Goal: Task Accomplishment & Management: Complete application form

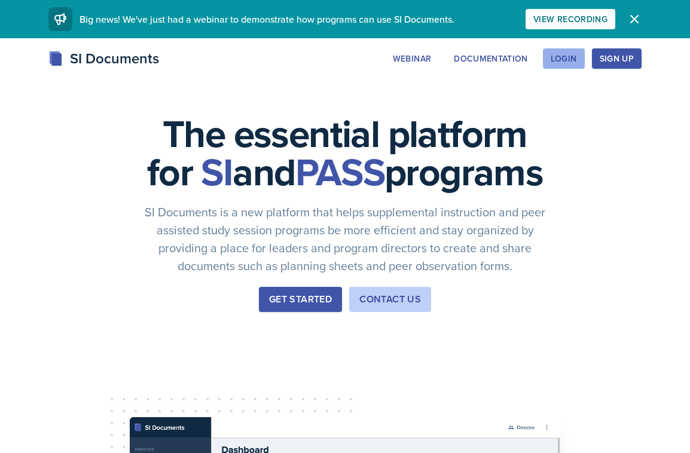
click at [574, 54] on div "Login" at bounding box center [563, 59] width 26 height 10
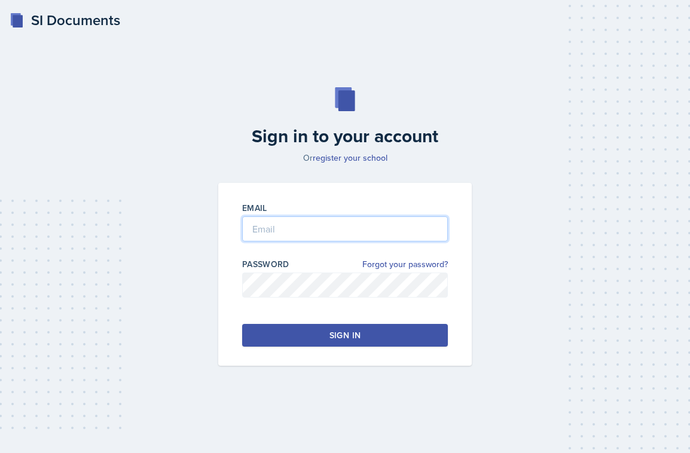
type input "[EMAIL_ADDRESS][DOMAIN_NAME]"
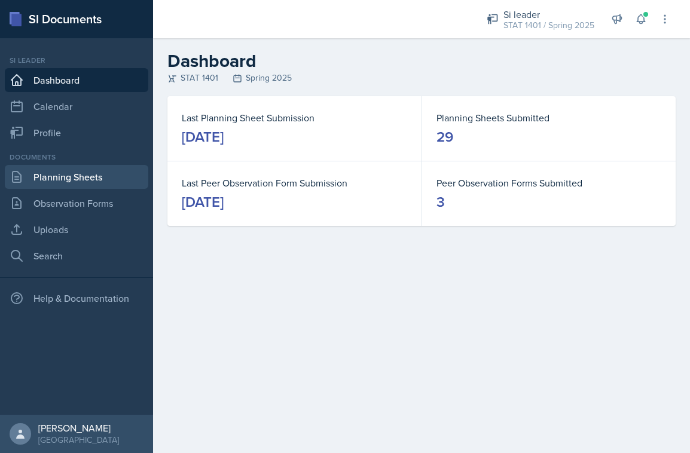
click at [125, 169] on link "Planning Sheets" at bounding box center [76, 177] width 143 height 24
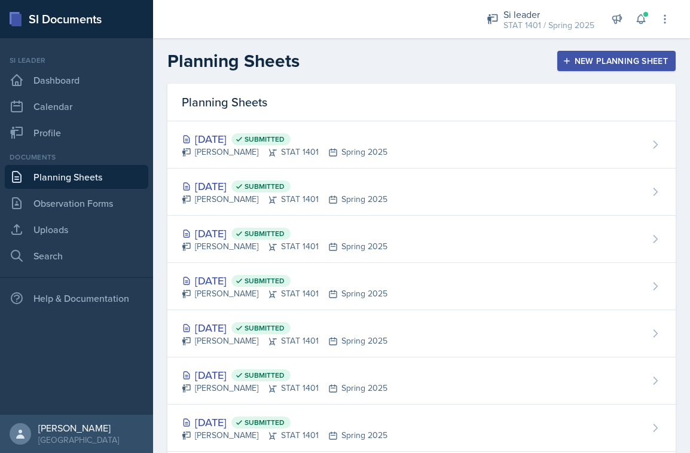
click at [579, 59] on div "New Planning Sheet" at bounding box center [616, 61] width 103 height 10
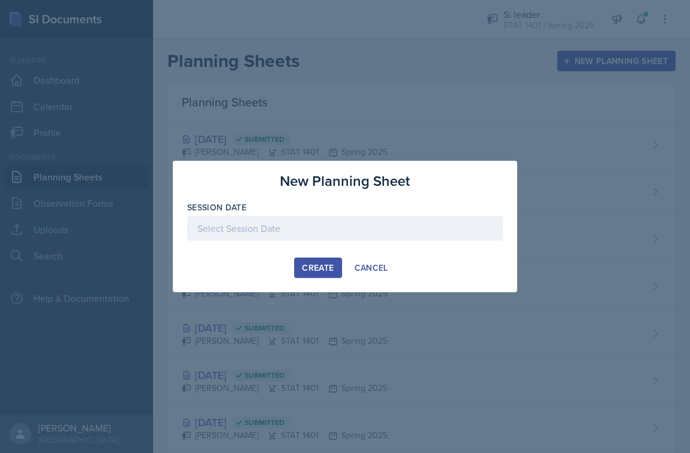
click at [376, 225] on div at bounding box center [345, 228] width 316 height 25
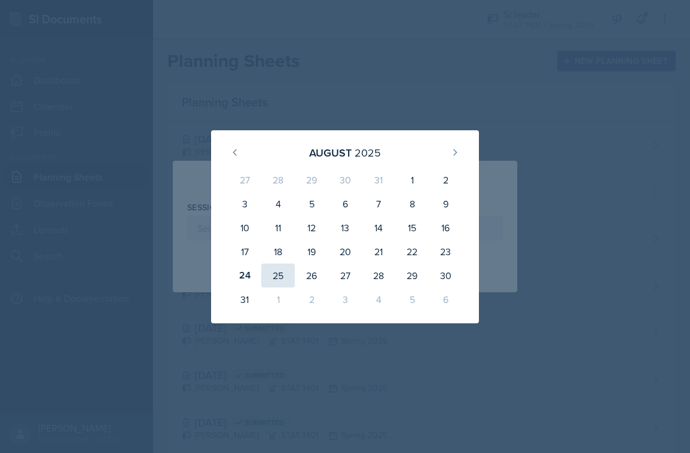
click at [271, 280] on div "25" at bounding box center [277, 276] width 33 height 24
type input "[DATE]"
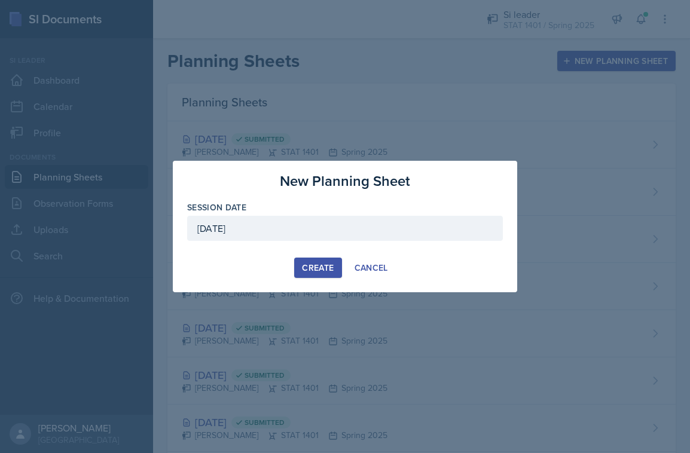
click at [310, 266] on div "Create" at bounding box center [318, 268] width 32 height 10
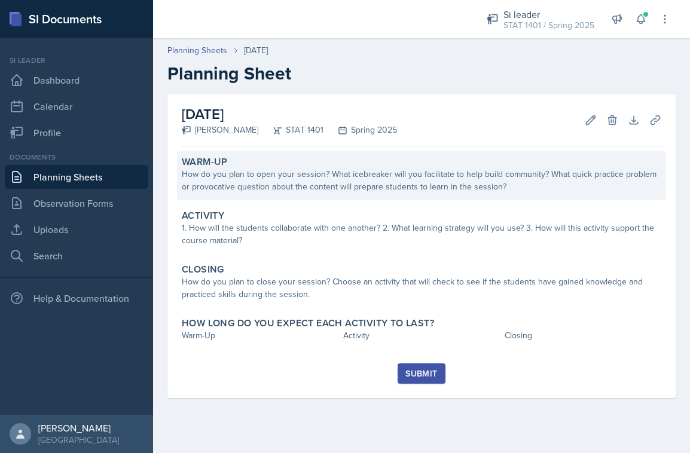
click at [463, 188] on div "How do you plan to open your session? What icebreaker will you facilitate to he…" at bounding box center [421, 180] width 479 height 25
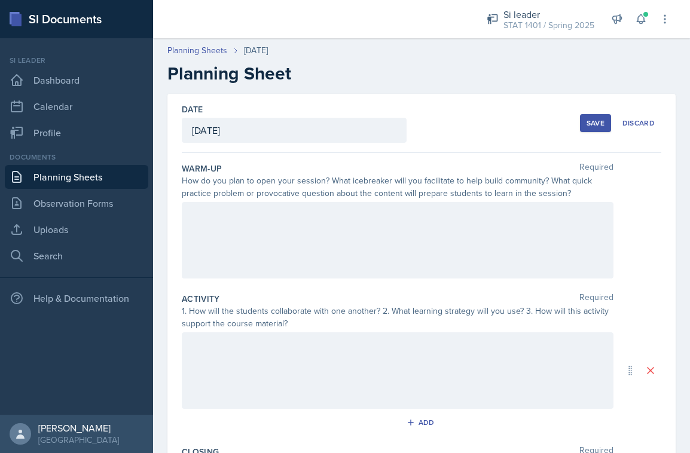
click at [423, 237] on div at bounding box center [397, 240] width 431 height 76
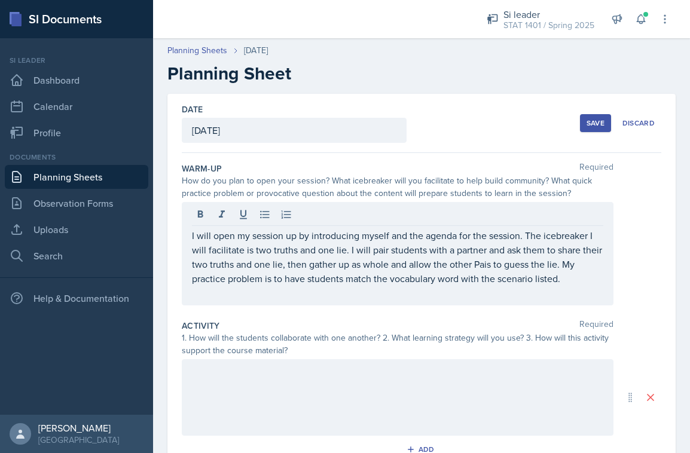
click at [473, 69] on h2 "Planning Sheet" at bounding box center [421, 74] width 508 height 22
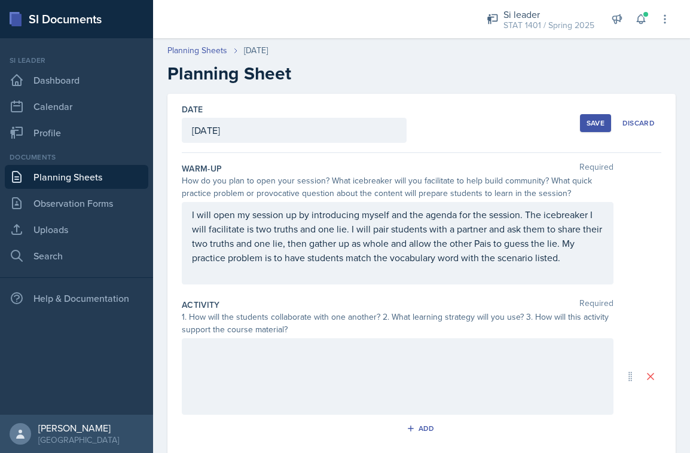
scroll to position [26, 0]
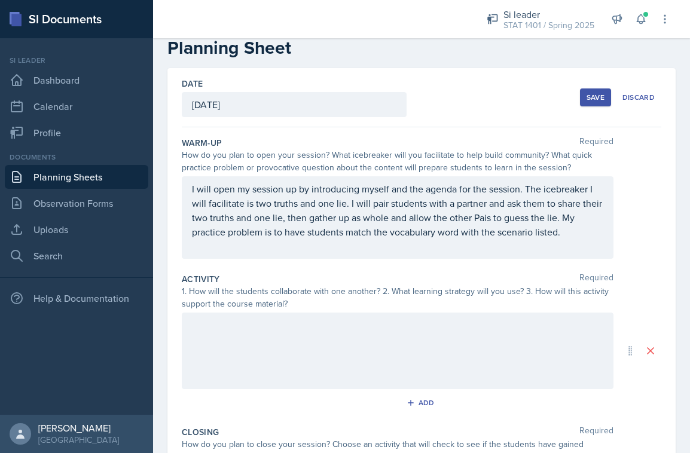
click at [370, 206] on p "I will open my session up by introducing myself and the agenda for the session.…" at bounding box center [397, 210] width 411 height 57
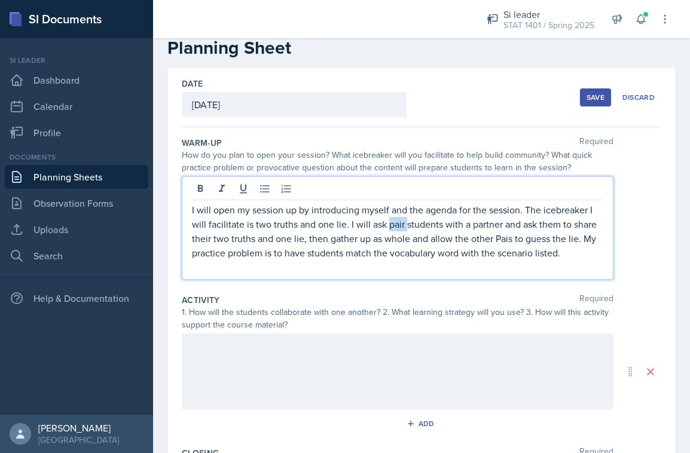
drag, startPoint x: 388, startPoint y: 225, endPoint x: 405, endPoint y: 226, distance: 16.8
click at [405, 226] on p "I will open my session up by introducing myself and the agenda for the session.…" at bounding box center [397, 231] width 411 height 57
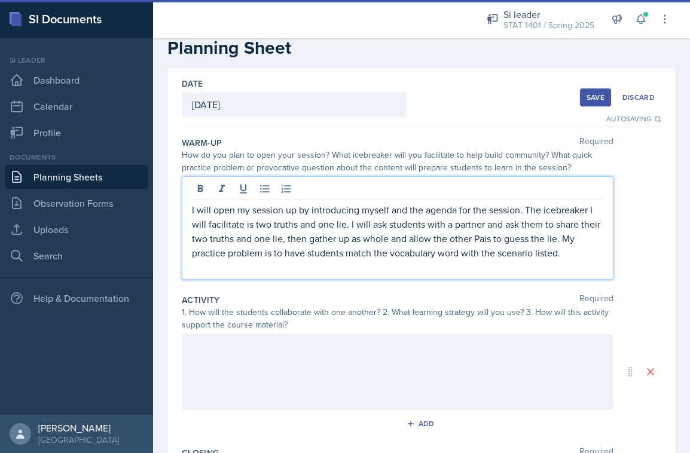
click at [422, 225] on p "I will open my session up by introducing myself and the agenda for the session.…" at bounding box center [397, 231] width 411 height 57
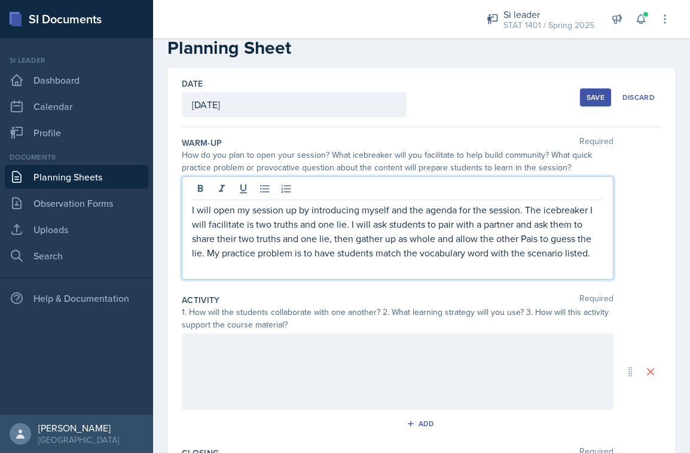
click at [454, 316] on div "1. How will the students collaborate with one another? 2. What learning strateg…" at bounding box center [397, 318] width 431 height 25
click at [600, 234] on p "I will open my session up by introducing myself and the agenda for the session.…" at bounding box center [397, 231] width 411 height 57
click at [558, 241] on p "I will open my session up by introducing myself and the agenda for the session.…" at bounding box center [397, 231] width 411 height 57
click at [553, 241] on p "I will open my session up by introducing myself and the agenda for the session.…" at bounding box center [397, 231] width 411 height 57
drag, startPoint x: 553, startPoint y: 241, endPoint x: 200, endPoint y: 257, distance: 354.1
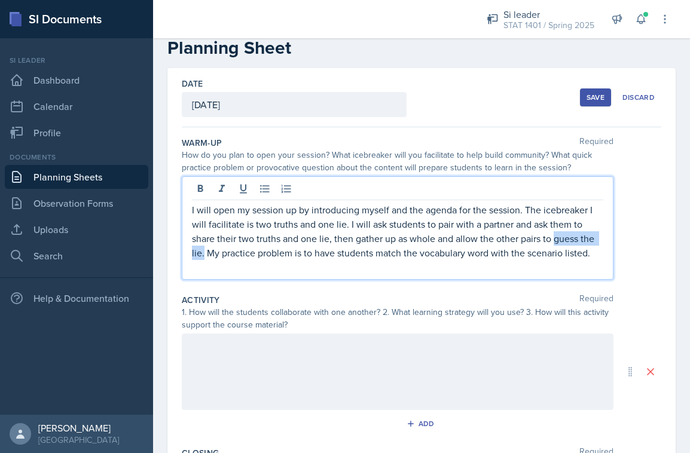
click at [200, 257] on p "I will open my session up by introducing myself and the agenda for the session.…" at bounding box center [397, 231] width 411 height 57
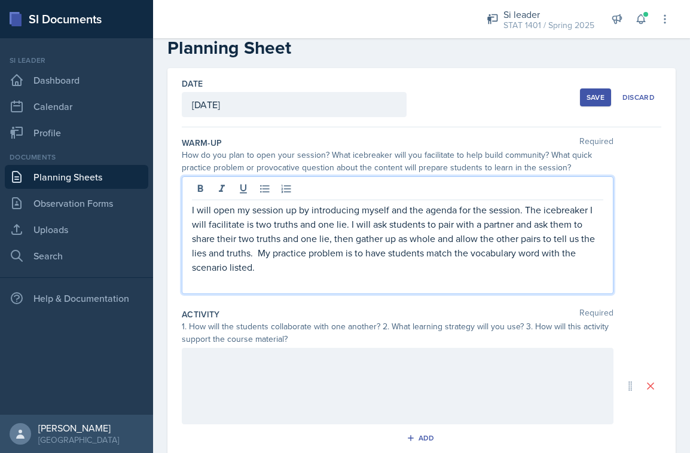
click at [422, 233] on p "I will open my session up by introducing myself and the agenda for the session.…" at bounding box center [397, 239] width 411 height 72
click at [427, 244] on p "I will open my session up by introducing myself and the agenda for the session.…" at bounding box center [397, 239] width 411 height 72
click at [405, 236] on p "I will open my session up by introducing myself and the agenda for the session.…" at bounding box center [397, 239] width 411 height 72
click at [410, 236] on p "I will open my session up by introducing myself and the agenda for the session.…" at bounding box center [397, 239] width 411 height 72
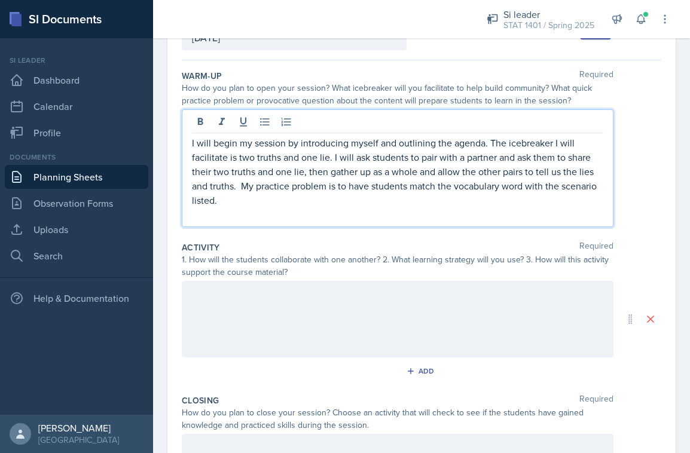
scroll to position [93, 0]
click at [394, 308] on div at bounding box center [397, 318] width 431 height 76
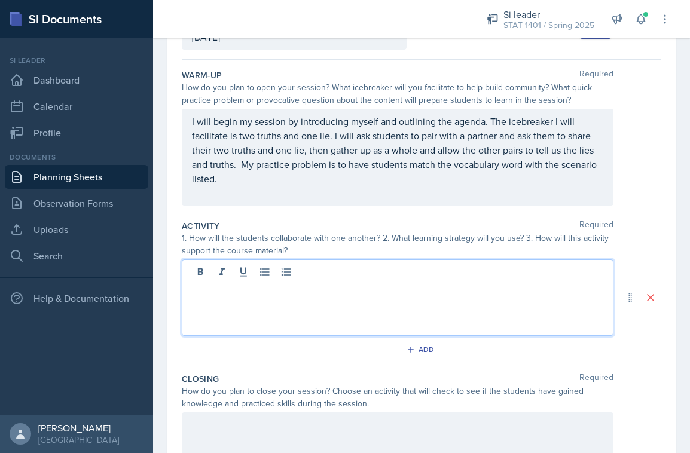
click at [505, 305] on div at bounding box center [397, 297] width 431 height 76
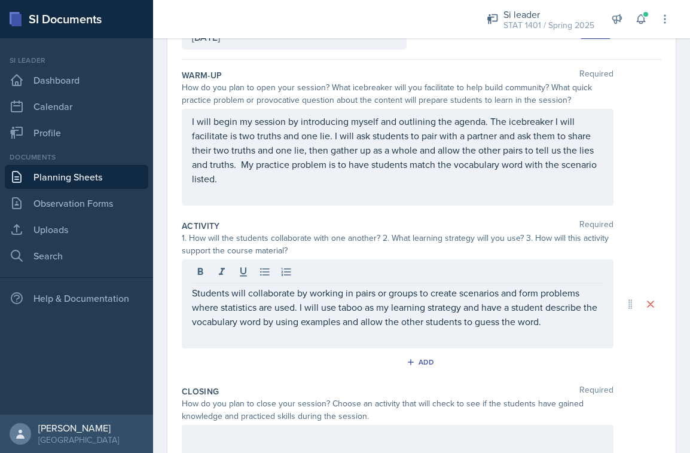
click at [365, 355] on div "Add" at bounding box center [421, 364] width 479 height 23
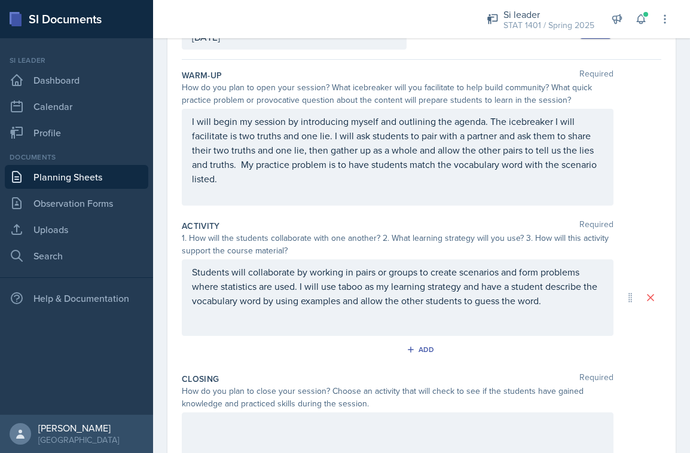
click at [584, 324] on div "Students will collaborate by working in pairs or groups to create scenarios and…" at bounding box center [397, 297] width 431 height 76
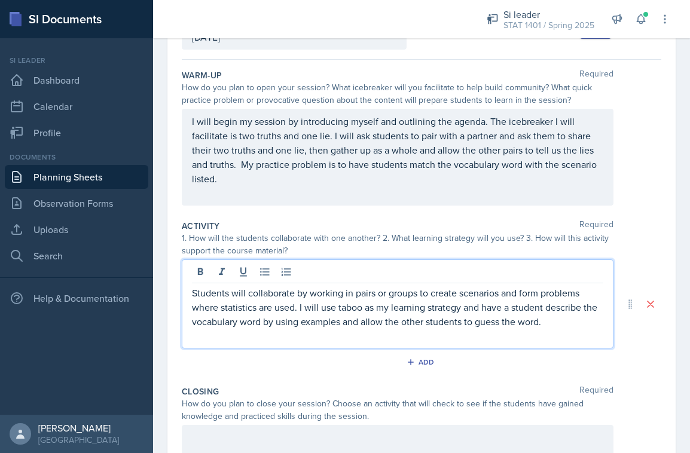
click at [584, 324] on p "Students will collaborate by working in pairs or groups to create scenarios and…" at bounding box center [397, 307] width 411 height 43
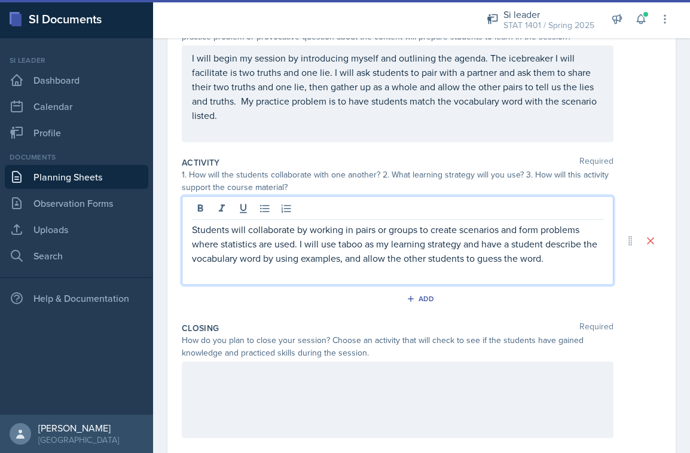
scroll to position [159, 0]
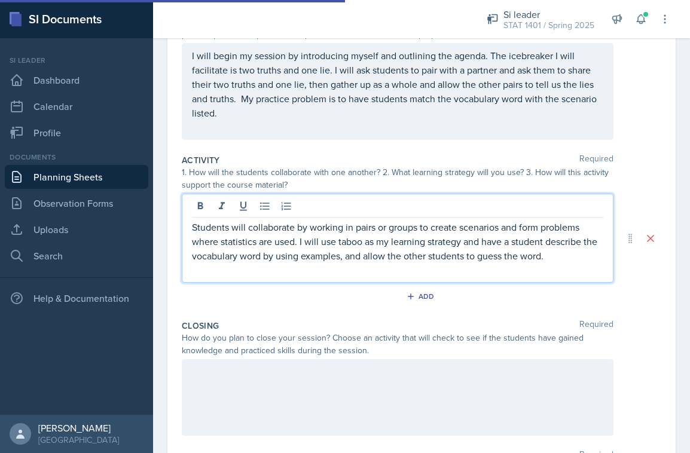
click at [561, 263] on p at bounding box center [397, 270] width 411 height 14
click at [562, 247] on p "Students will collaborate by working in pairs or groups to create scenarios and…" at bounding box center [397, 241] width 411 height 43
click at [562, 250] on p "Students will collaborate by working in pairs or groups to create scenarios and…" at bounding box center [397, 241] width 411 height 43
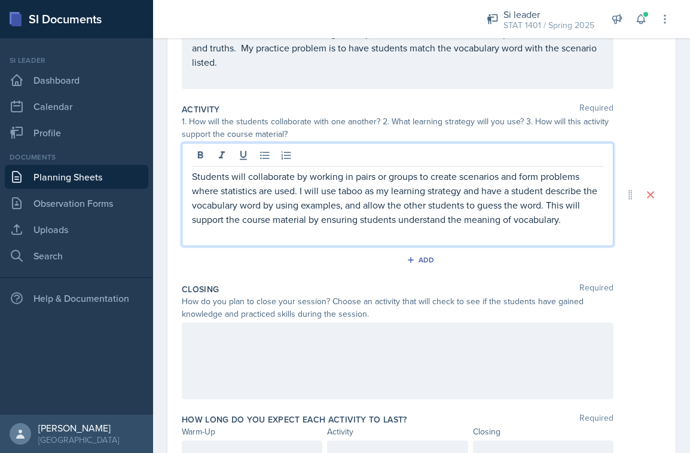
scroll to position [210, 0]
click at [535, 341] on div at bounding box center [397, 360] width 431 height 76
click at [535, 341] on p at bounding box center [397, 334] width 411 height 14
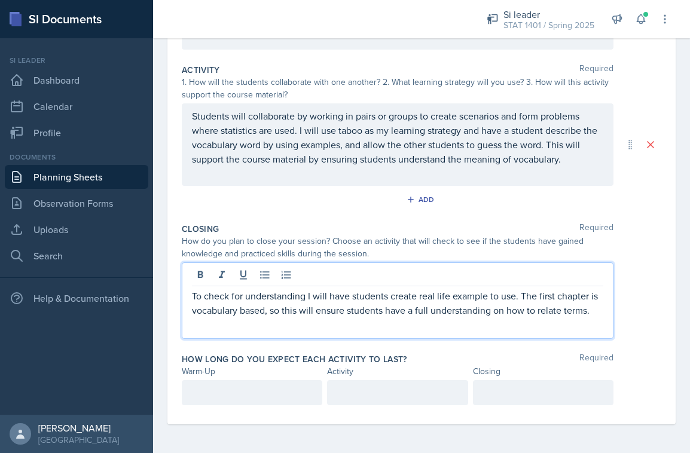
scroll to position [249, 0]
click at [437, 296] on p "To check for understanding, I will have students create real real-life example …" at bounding box center [397, 310] width 411 height 43
click at [595, 313] on p "To check for understanding, I will have students create a real-life example to …" at bounding box center [397, 303] width 411 height 29
click at [268, 397] on div at bounding box center [252, 392] width 140 height 25
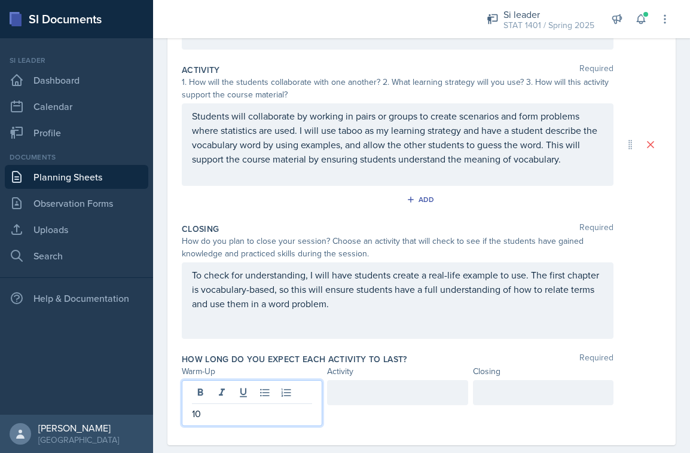
click at [357, 396] on div at bounding box center [397, 392] width 140 height 25
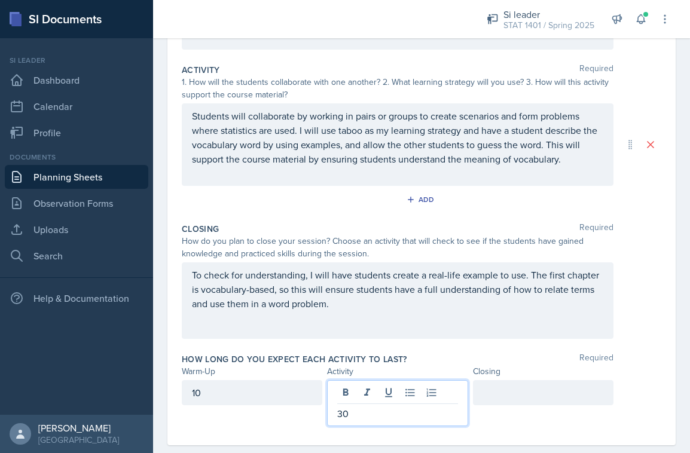
click at [486, 388] on div at bounding box center [543, 392] width 140 height 25
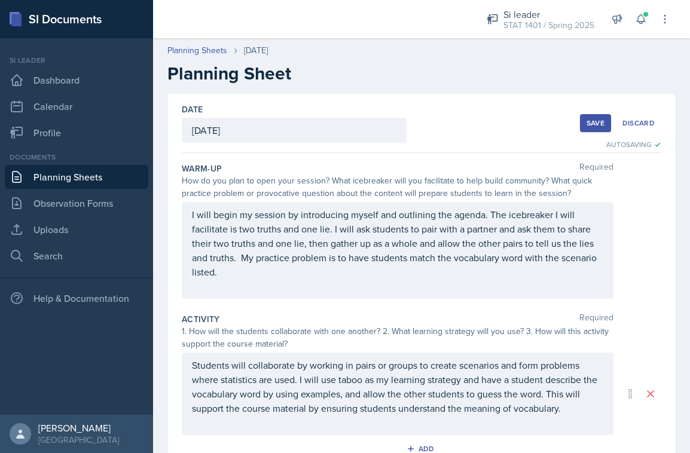
scroll to position [0, 0]
click at [585, 126] on button "Save" at bounding box center [595, 123] width 31 height 18
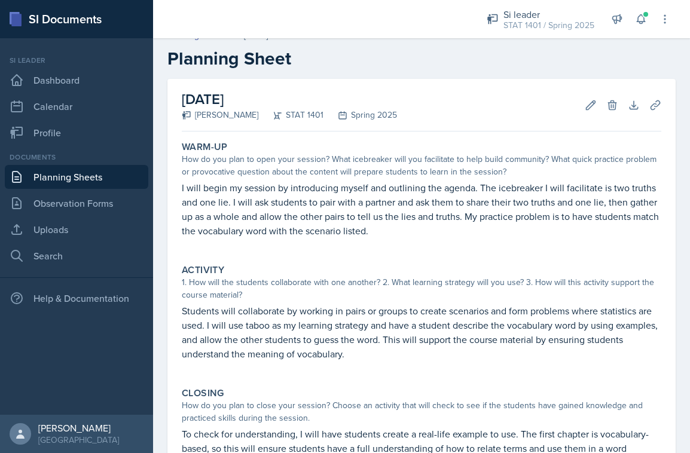
click at [114, 176] on link "Planning Sheets" at bounding box center [76, 177] width 143 height 24
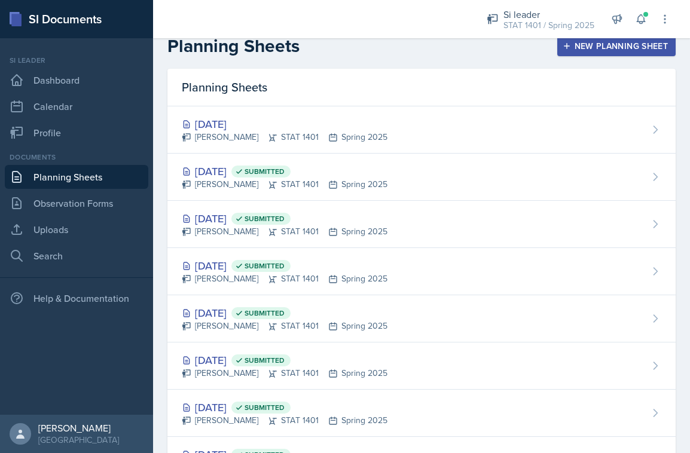
click at [602, 47] on div "New Planning Sheet" at bounding box center [616, 46] width 103 height 10
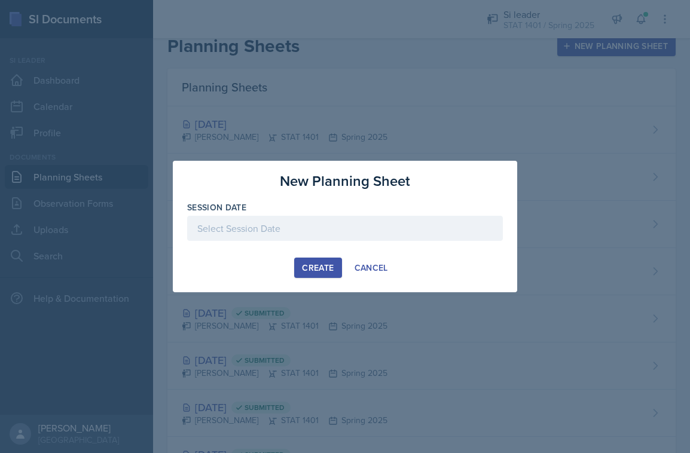
click at [399, 234] on div at bounding box center [345, 228] width 316 height 25
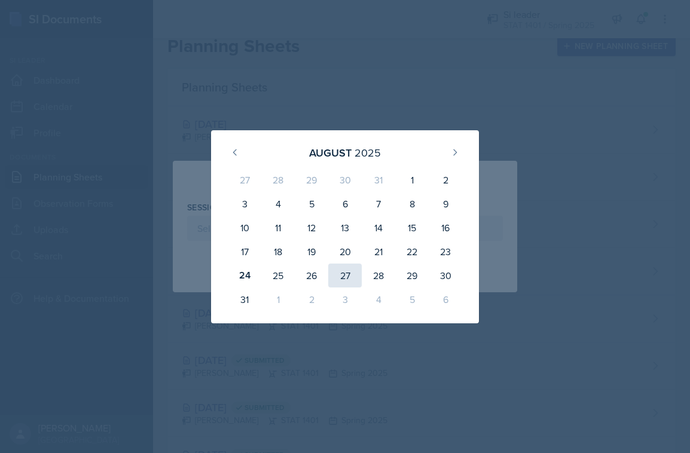
click at [350, 271] on div "27" at bounding box center [344, 276] width 33 height 24
type input "[DATE]"
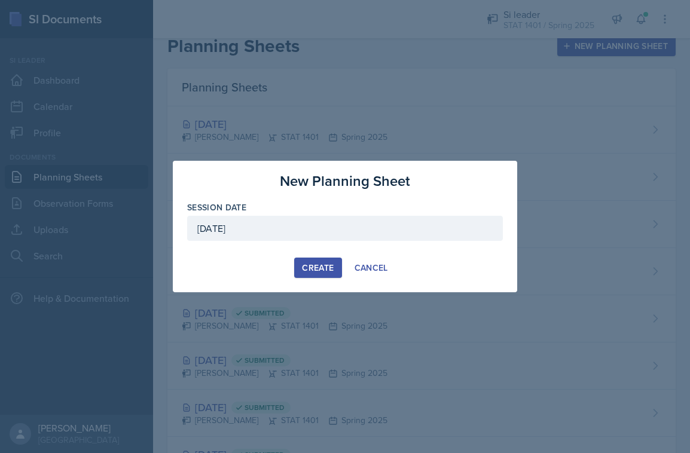
click at [312, 261] on button "Create" at bounding box center [317, 268] width 47 height 20
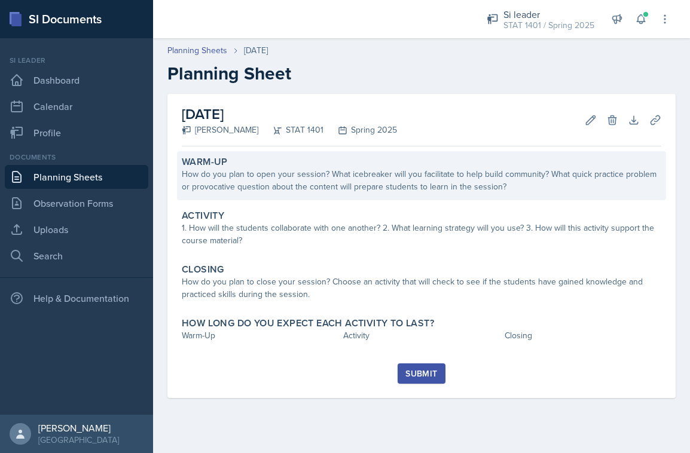
click at [431, 179] on div "How do you plan to open your session? What icebreaker will you facilitate to he…" at bounding box center [421, 180] width 479 height 25
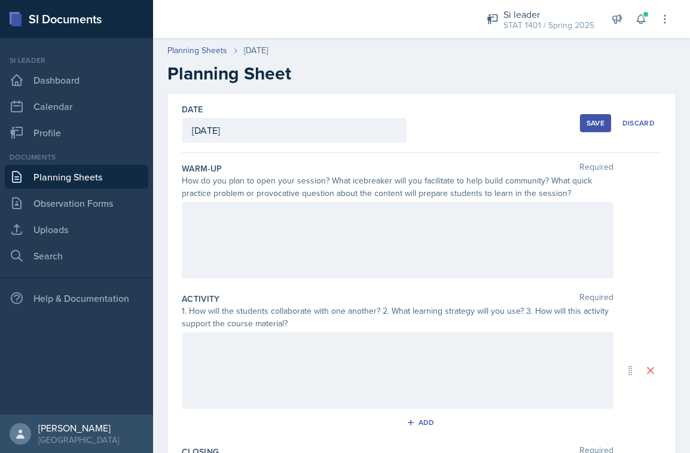
click at [336, 274] on div at bounding box center [397, 240] width 431 height 76
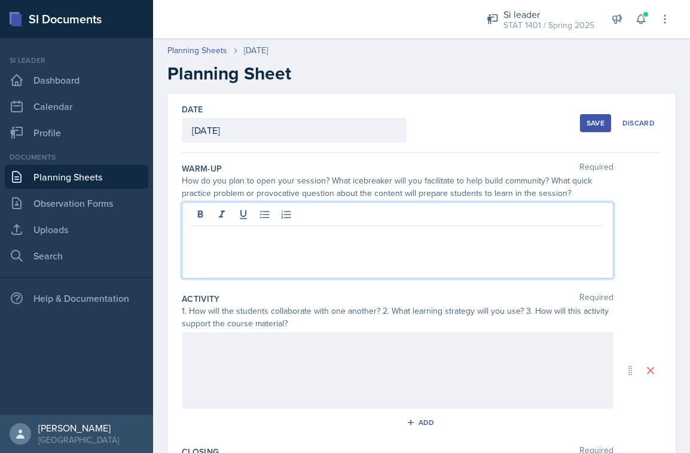
paste div
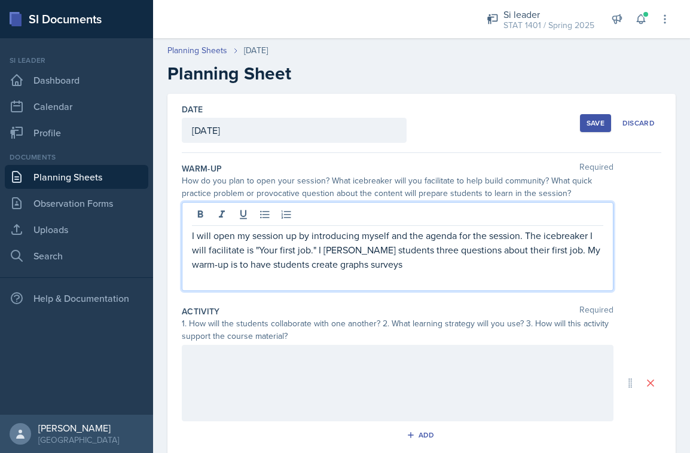
click at [321, 268] on p "I will open my session up by introducing myself and the agenda for the session.…" at bounding box center [397, 249] width 411 height 43
click at [354, 275] on p at bounding box center [397, 278] width 411 height 14
click at [351, 265] on p "I will open my session up by introducing myself and the agenda for the session.…" at bounding box center [397, 249] width 411 height 43
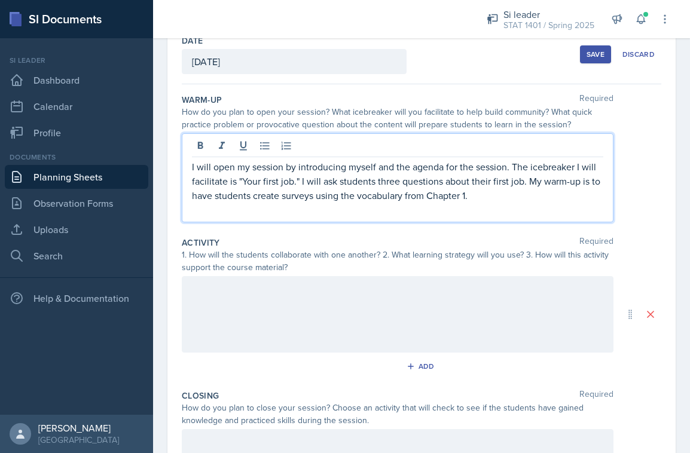
scroll to position [70, 0]
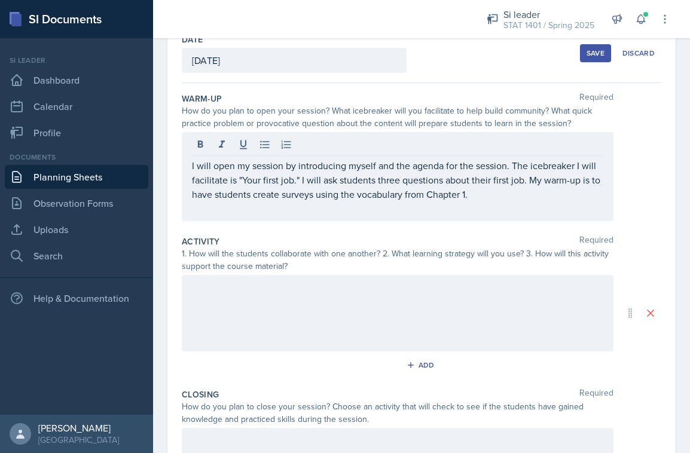
click at [387, 299] on div at bounding box center [397, 313] width 431 height 76
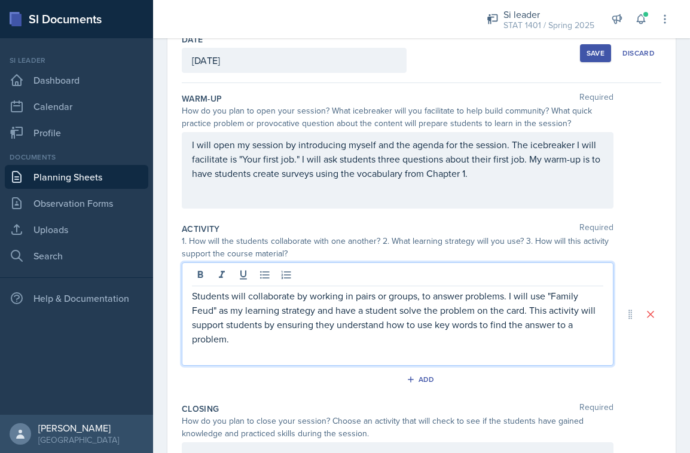
click at [529, 311] on p "Students will collaborate by working in pairs or groups, to answer problems. I …" at bounding box center [397, 317] width 411 height 57
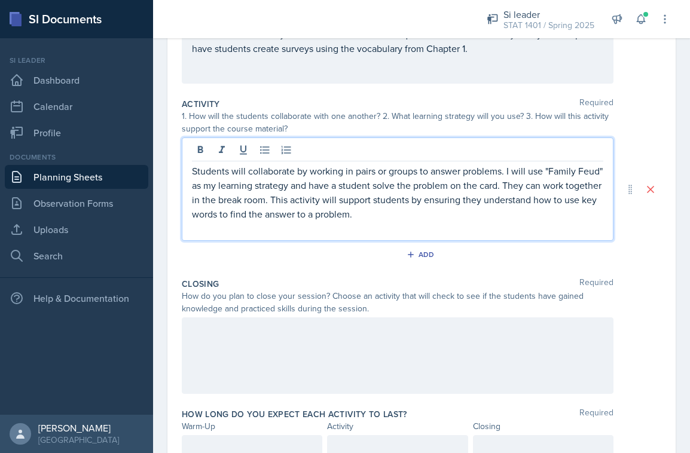
scroll to position [195, 0]
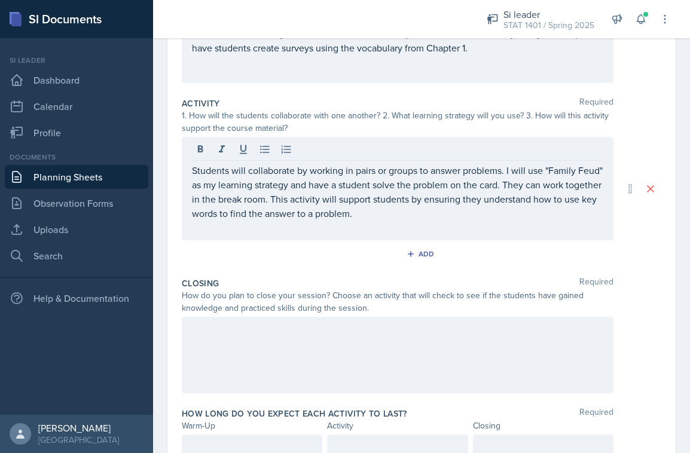
click at [437, 373] on div at bounding box center [397, 355] width 431 height 76
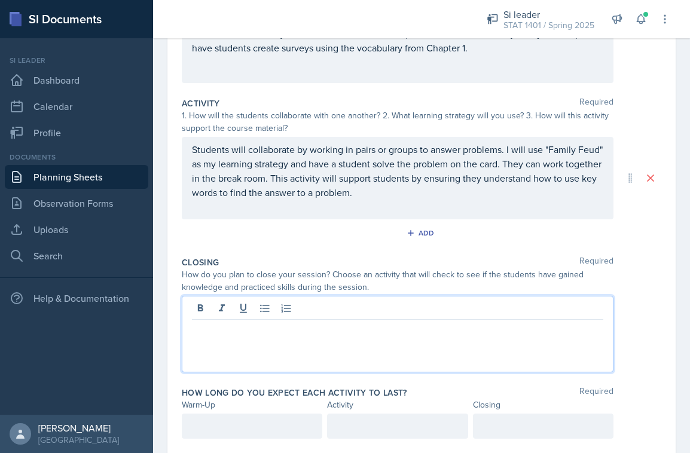
paste div
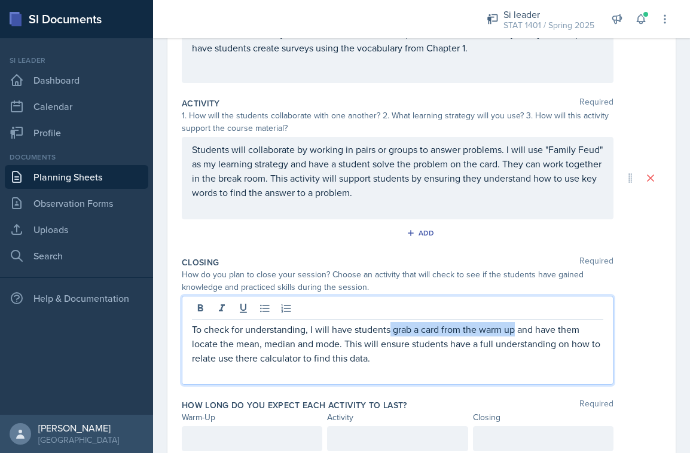
drag, startPoint x: 392, startPoint y: 330, endPoint x: 517, endPoint y: 333, distance: 124.9
click at [517, 333] on p "To check for understanding, I will have students grab a card from the warm up a…" at bounding box center [397, 343] width 411 height 43
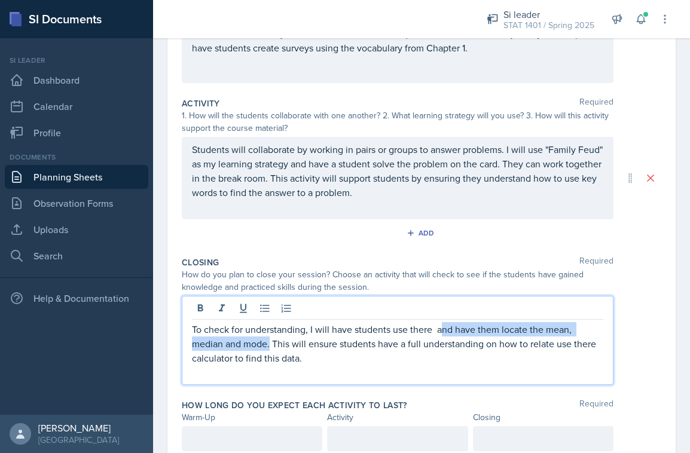
drag, startPoint x: 440, startPoint y: 332, endPoint x: 270, endPoint y: 348, distance: 171.1
click at [270, 348] on p "To check for understanding, I will have students use there and have them locate…" at bounding box center [397, 343] width 411 height 43
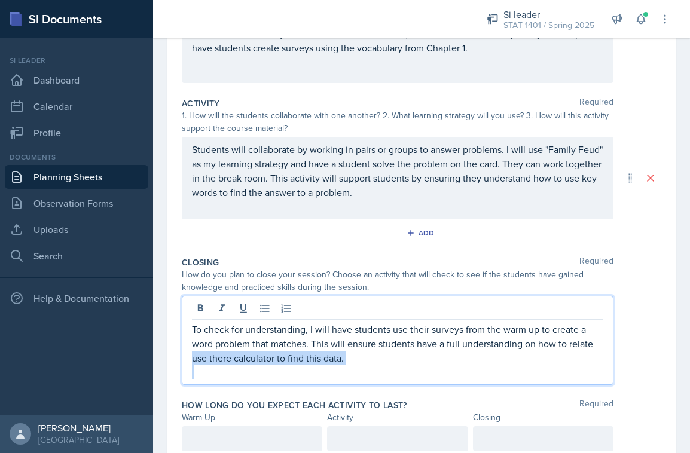
drag, startPoint x: 193, startPoint y: 362, endPoint x: 336, endPoint y: 365, distance: 143.4
click at [336, 365] on div "To check for understanding, I will have students use their surveys from the war…" at bounding box center [397, 350] width 411 height 57
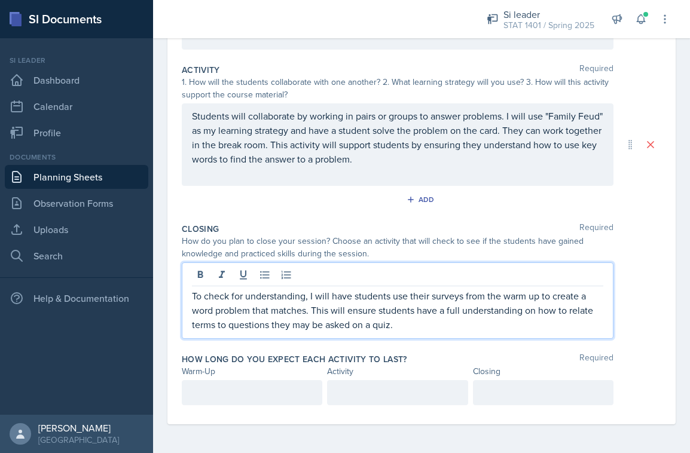
scroll to position [229, 0]
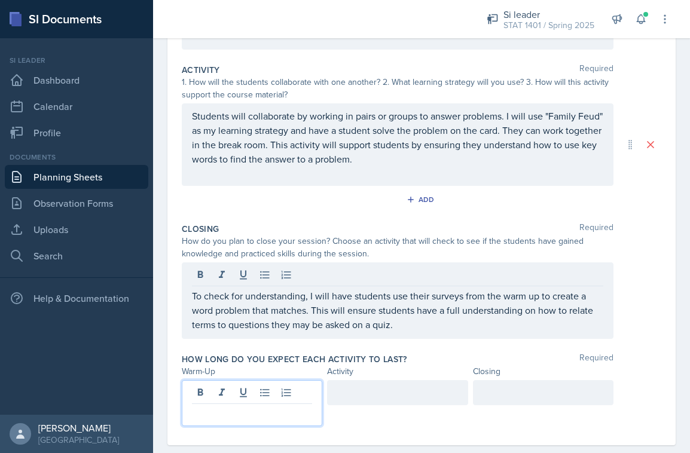
click at [264, 391] on div at bounding box center [252, 403] width 140 height 46
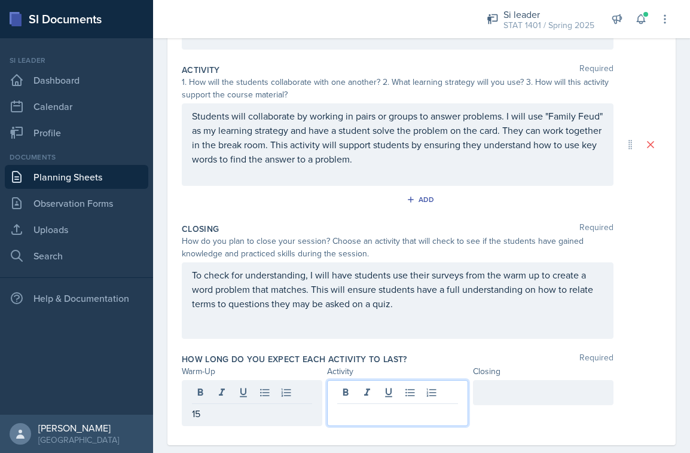
click at [362, 387] on div at bounding box center [397, 403] width 140 height 46
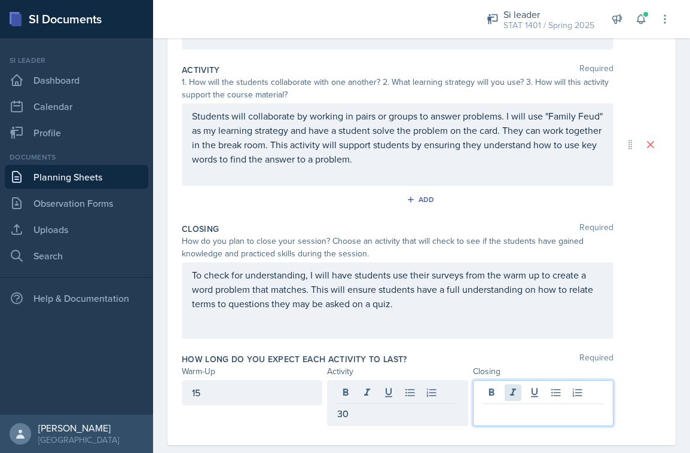
click at [519, 394] on div at bounding box center [543, 403] width 140 height 46
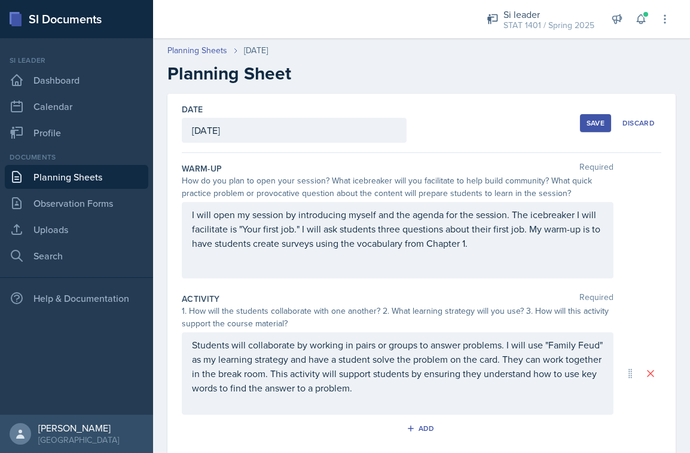
scroll to position [0, 0]
click at [596, 124] on div "Save" at bounding box center [595, 123] width 18 height 10
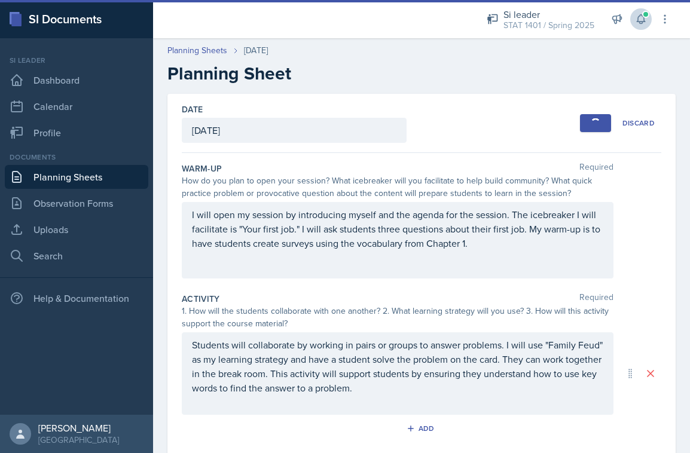
click at [643, 22] on icon at bounding box center [640, 19] width 8 height 9
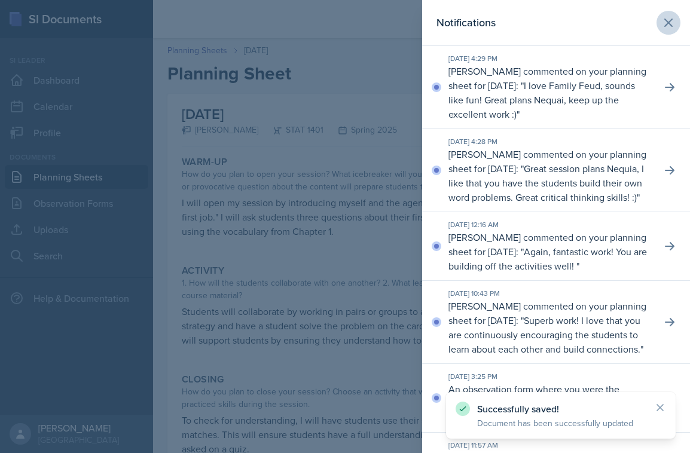
click at [667, 23] on icon at bounding box center [667, 22] width 7 height 7
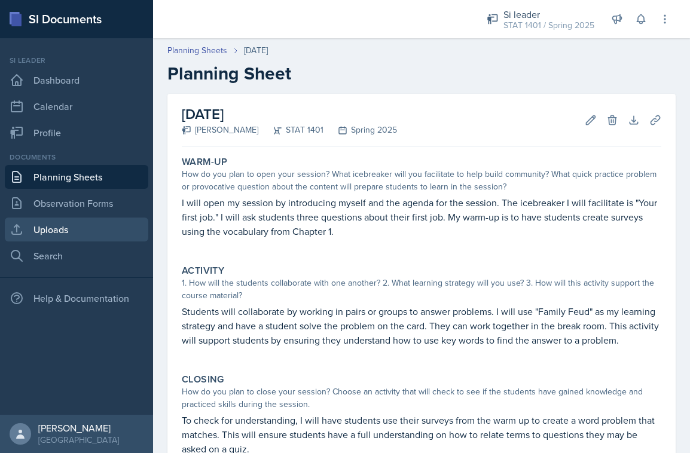
click at [87, 231] on link "Uploads" at bounding box center [76, 230] width 143 height 24
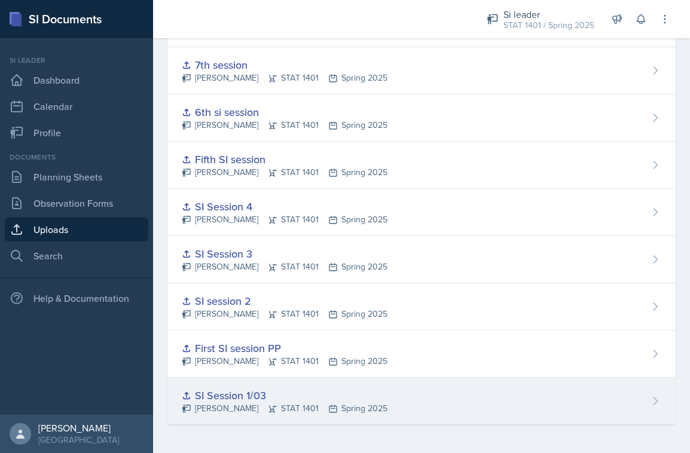
click at [316, 398] on div "SI Session 1/03" at bounding box center [285, 395] width 206 height 16
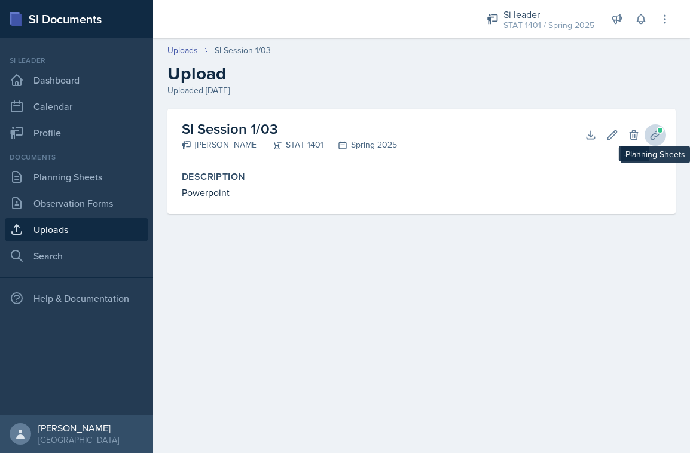
click at [651, 137] on icon at bounding box center [654, 134] width 9 height 9
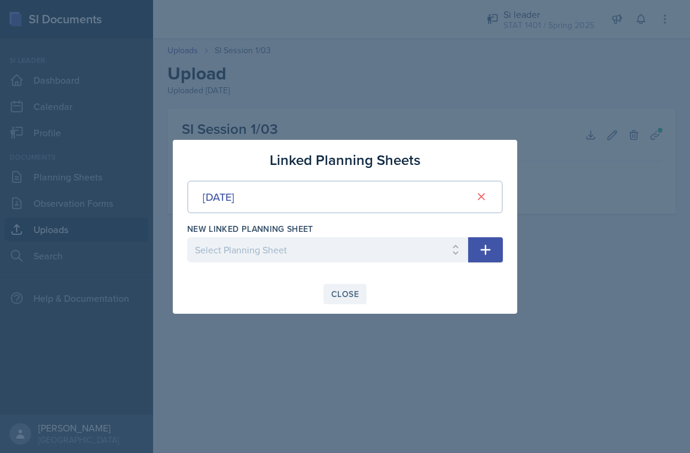
click at [360, 290] on button "Close" at bounding box center [344, 294] width 43 height 20
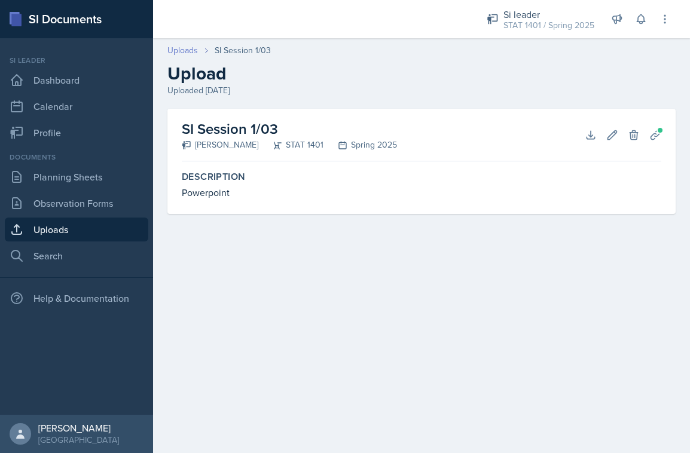
click at [191, 53] on link "Uploads" at bounding box center [182, 50] width 30 height 13
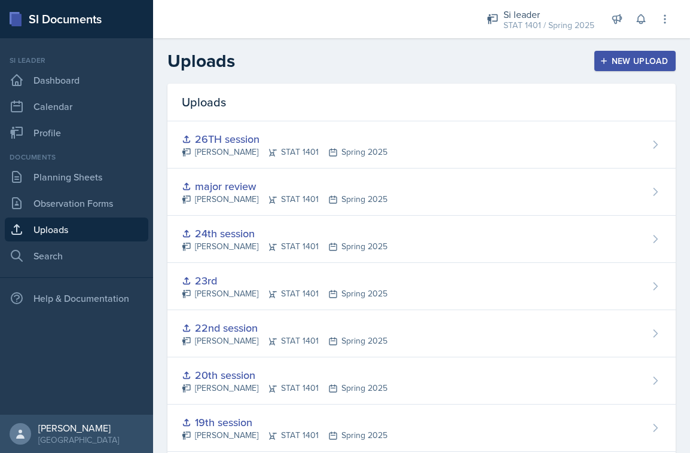
click at [626, 67] on button "New Upload" at bounding box center [635, 61] width 82 height 20
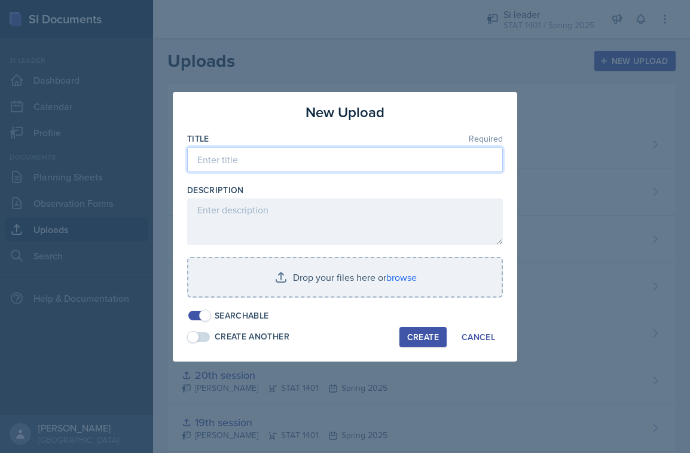
click at [441, 165] on input at bounding box center [345, 159] width 316 height 25
type input "1st si session"
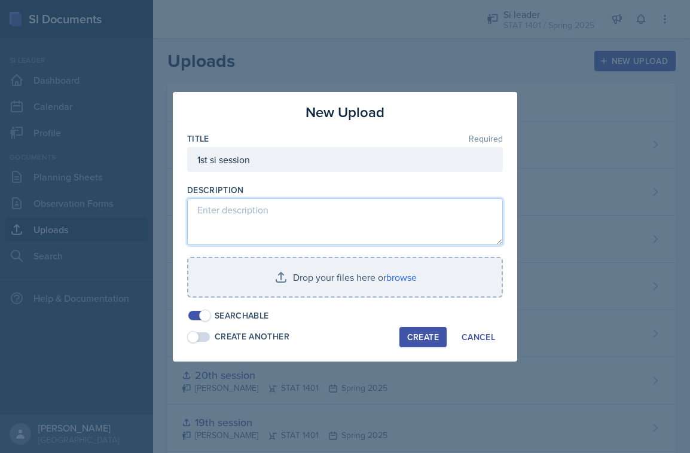
click at [380, 223] on textarea at bounding box center [345, 221] width 316 height 47
type textarea "I will use these slides for my first session"
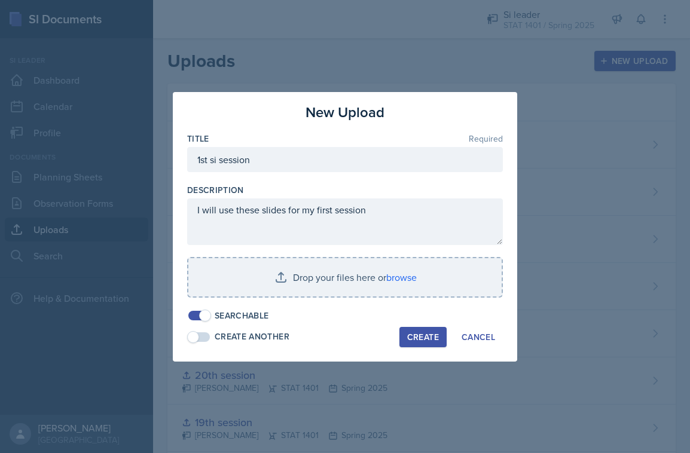
click at [427, 337] on div "Create" at bounding box center [423, 337] width 32 height 10
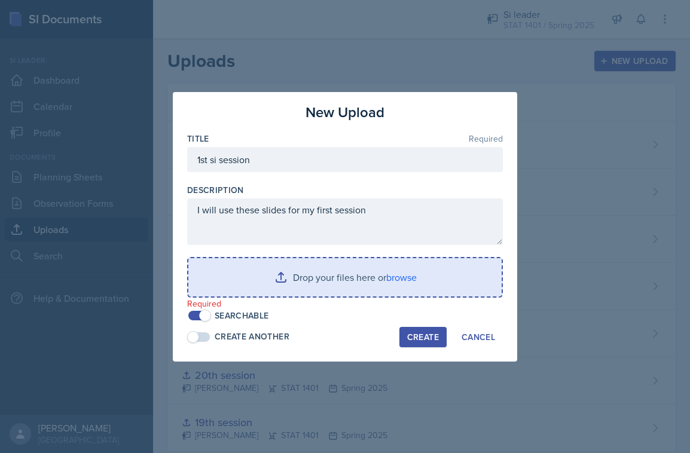
click at [314, 266] on input "file" at bounding box center [344, 277] width 313 height 38
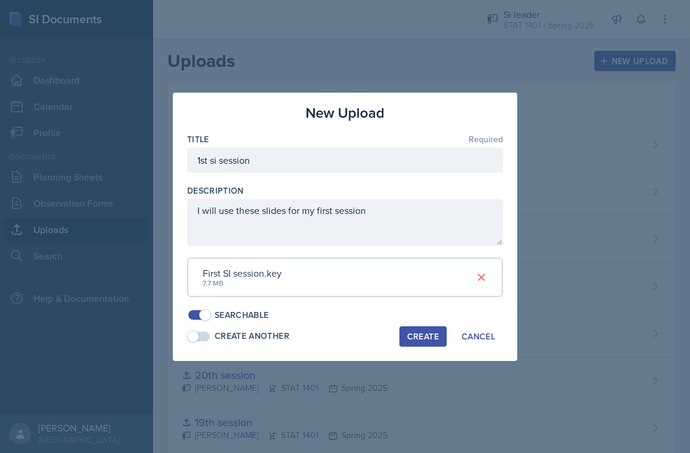
click at [425, 332] on div "Create" at bounding box center [423, 337] width 32 height 10
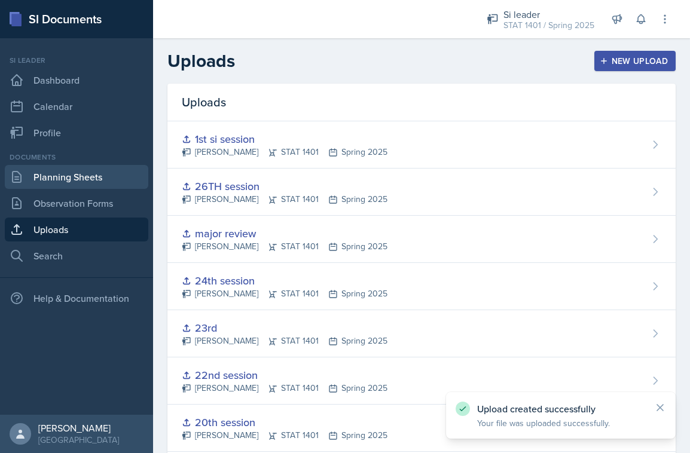
click at [76, 185] on link "Planning Sheets" at bounding box center [76, 177] width 143 height 24
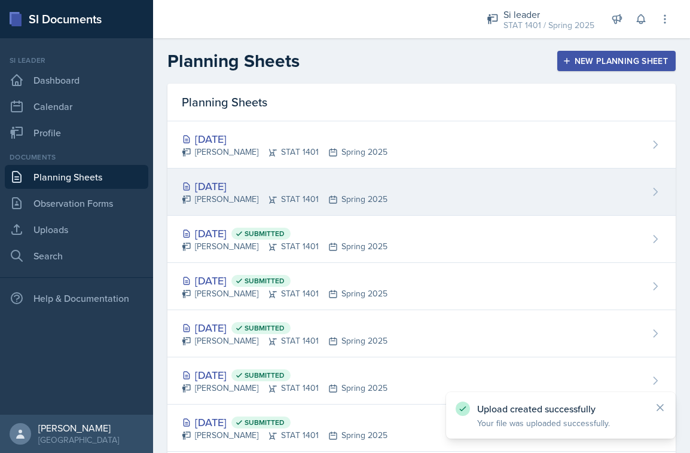
click at [386, 190] on div "[DATE] [PERSON_NAME] STAT 1401 Spring 2025" at bounding box center [421, 192] width 508 height 47
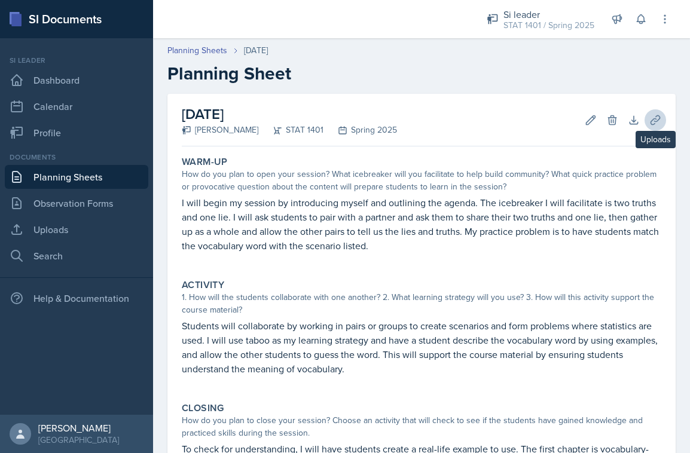
click at [656, 121] on icon at bounding box center [654, 119] width 9 height 9
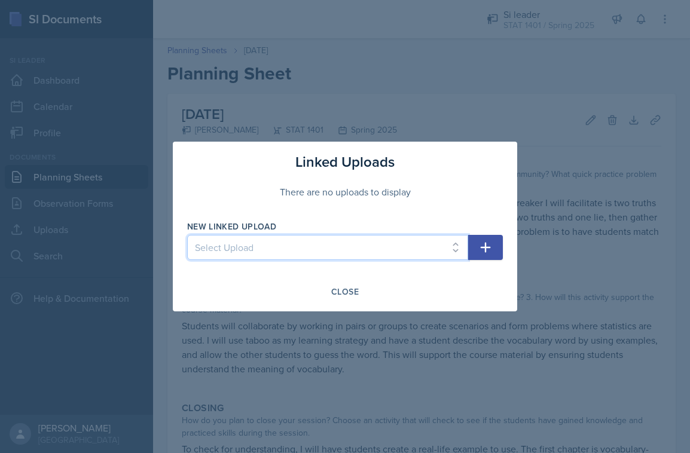
select select "a826febe-2049-4a2e-a736-e2abfeb4ce49"
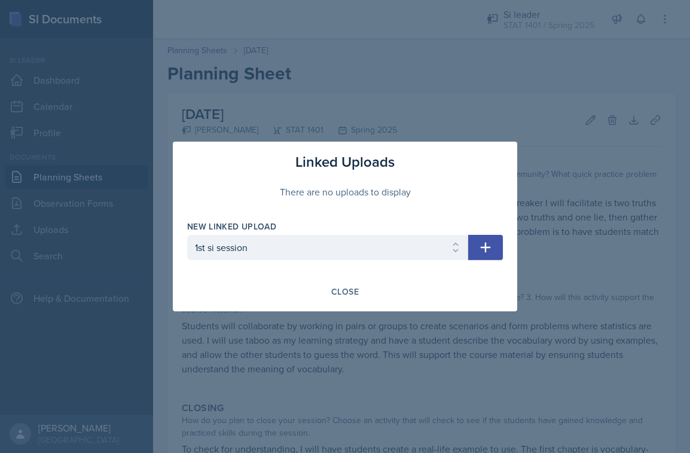
click at [488, 239] on button "button" at bounding box center [485, 247] width 35 height 25
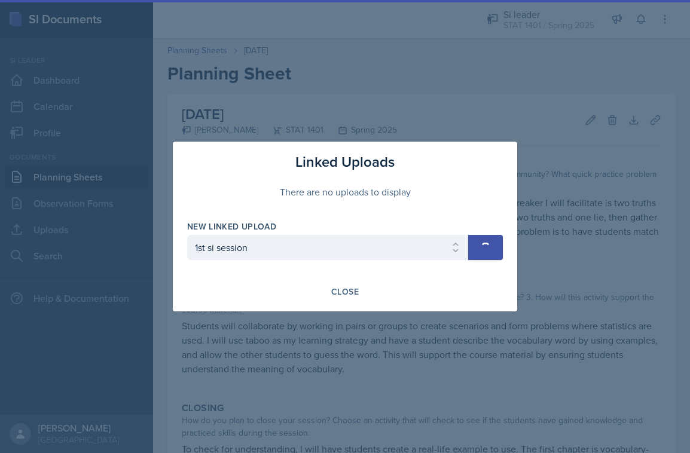
select select
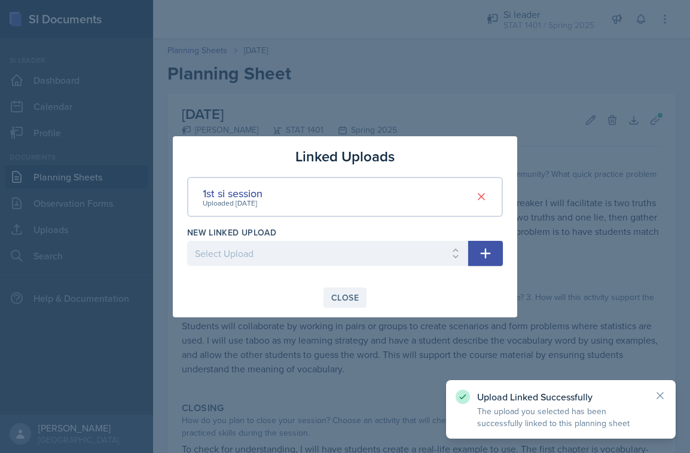
click at [357, 296] on div "Close" at bounding box center [344, 298] width 27 height 10
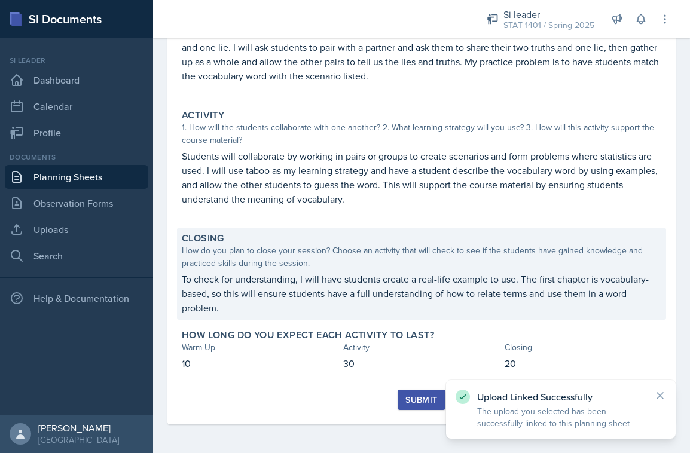
scroll to position [170, 0]
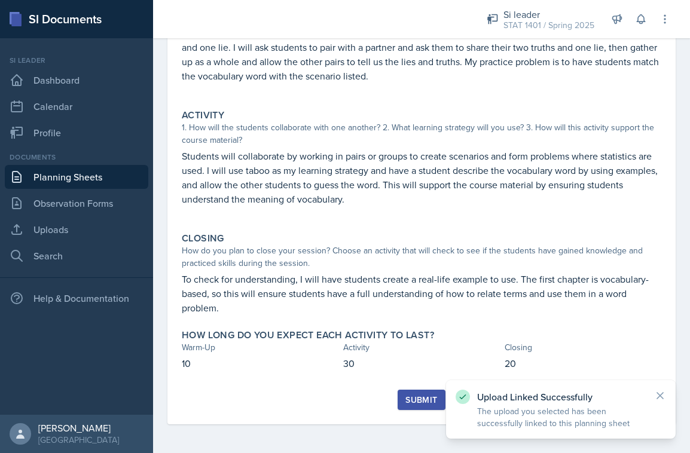
click at [415, 397] on div "Submit" at bounding box center [421, 400] width 32 height 10
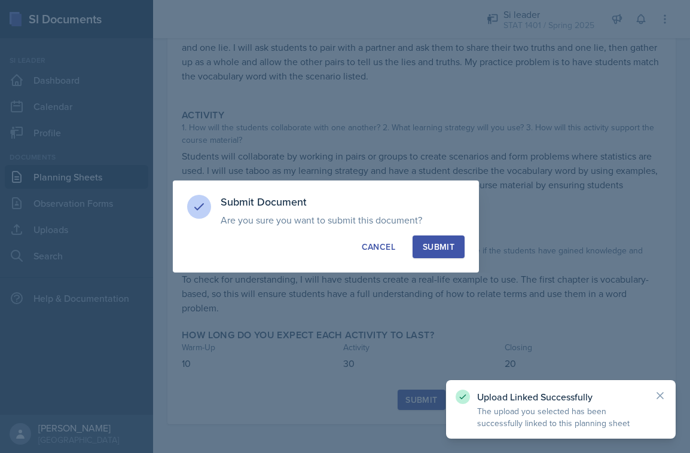
click at [433, 250] on div "Submit" at bounding box center [438, 247] width 32 height 12
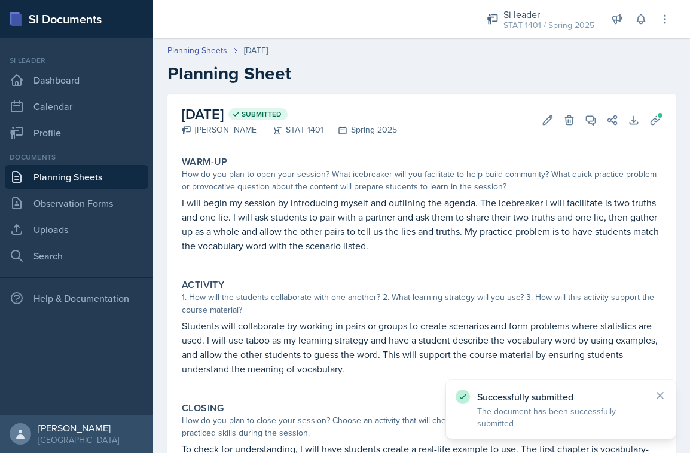
scroll to position [0, 0]
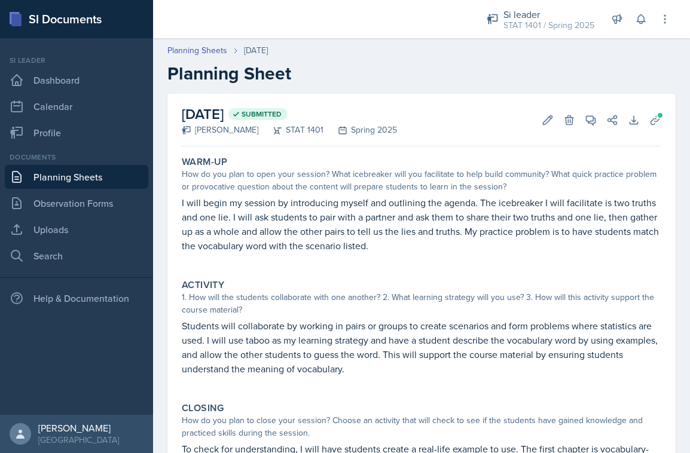
click at [79, 179] on link "Planning Sheets" at bounding box center [76, 177] width 143 height 24
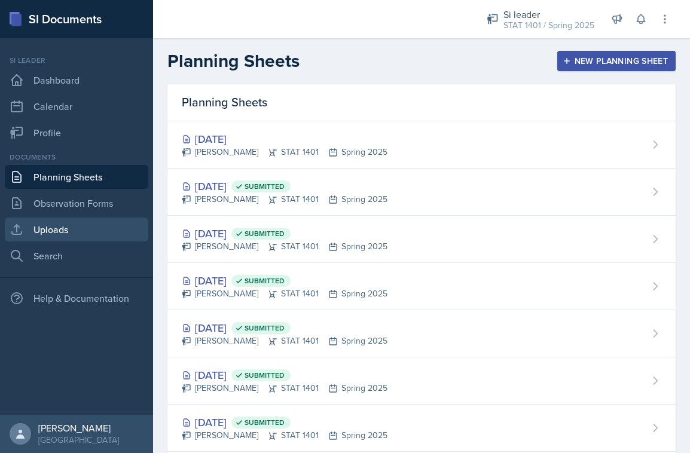
click at [61, 225] on link "Uploads" at bounding box center [76, 230] width 143 height 24
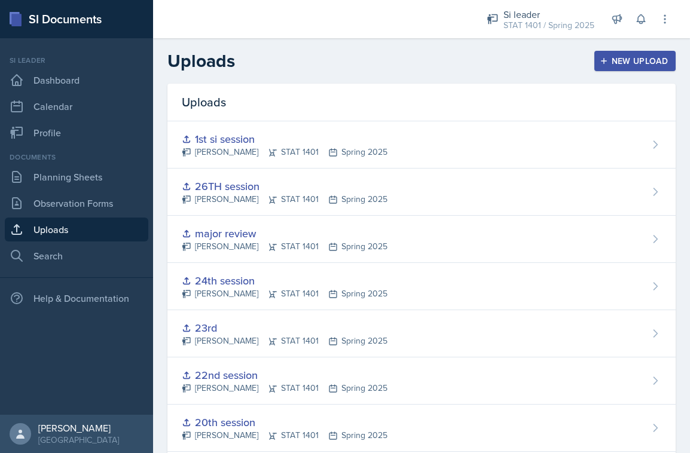
click at [628, 63] on div "New Upload" at bounding box center [635, 61] width 66 height 10
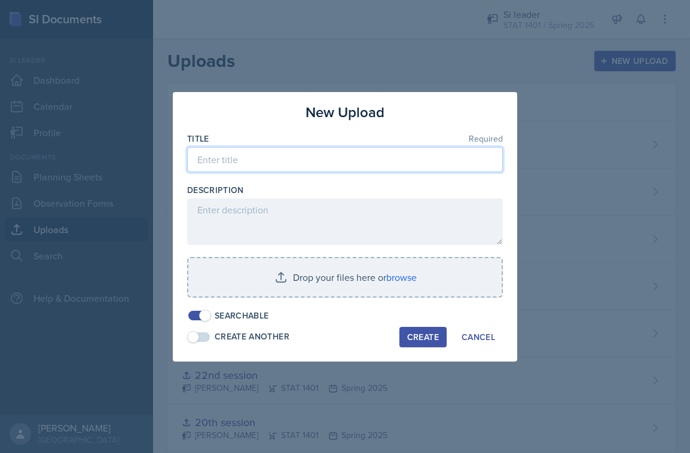
click at [316, 169] on input at bounding box center [345, 159] width 316 height 25
type input "2nd si session"
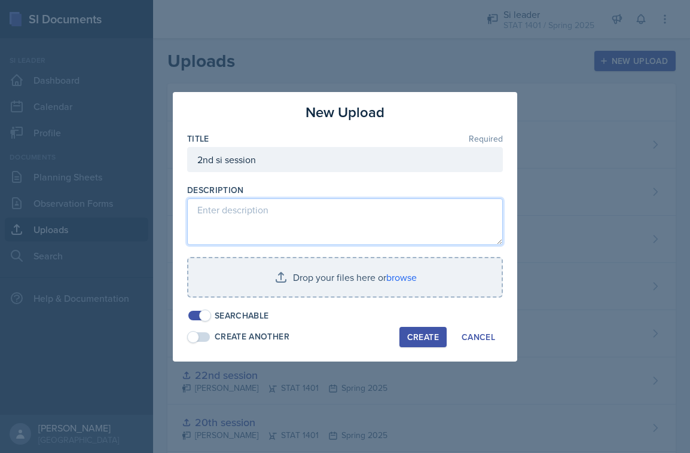
click at [284, 231] on textarea at bounding box center [345, 221] width 316 height 47
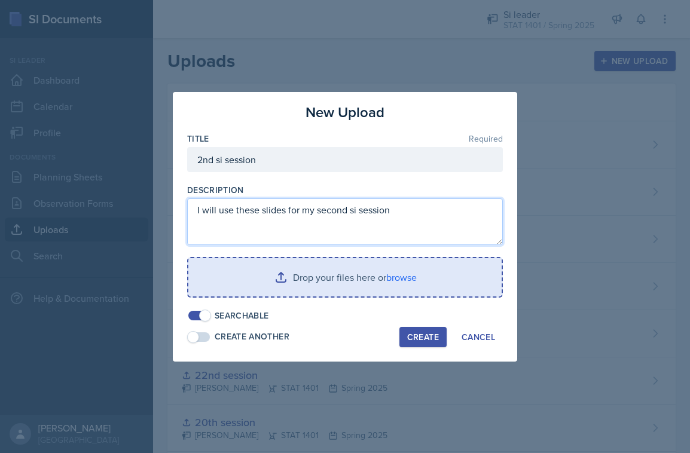
type textarea "I will use these slides for my second si session"
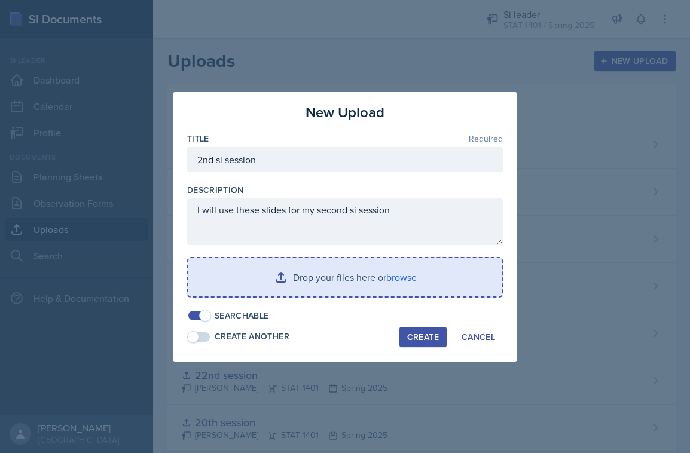
click at [423, 286] on input "file" at bounding box center [344, 277] width 313 height 38
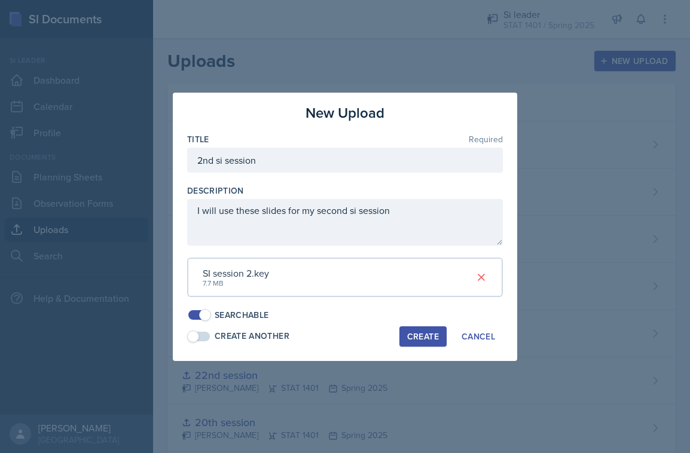
click at [434, 332] on div "Create" at bounding box center [423, 337] width 32 height 10
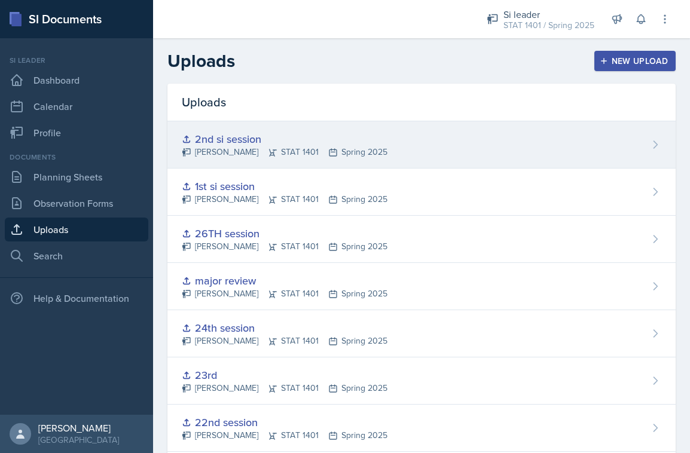
click at [392, 143] on div "2nd si session [PERSON_NAME] STAT 1401 Spring 2025" at bounding box center [421, 144] width 508 height 47
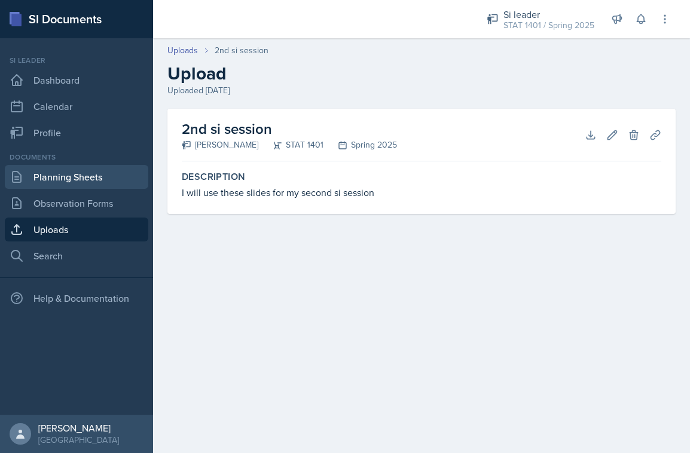
click at [26, 179] on link "Planning Sheets" at bounding box center [76, 177] width 143 height 24
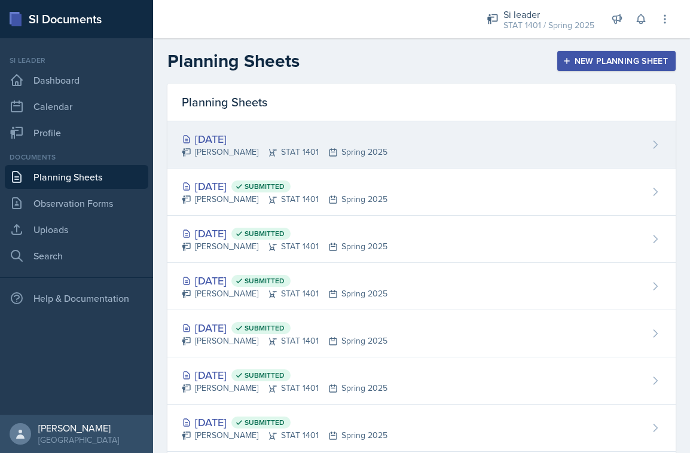
click at [283, 157] on div "[PERSON_NAME] STAT 1401 Spring 2025" at bounding box center [285, 152] width 206 height 13
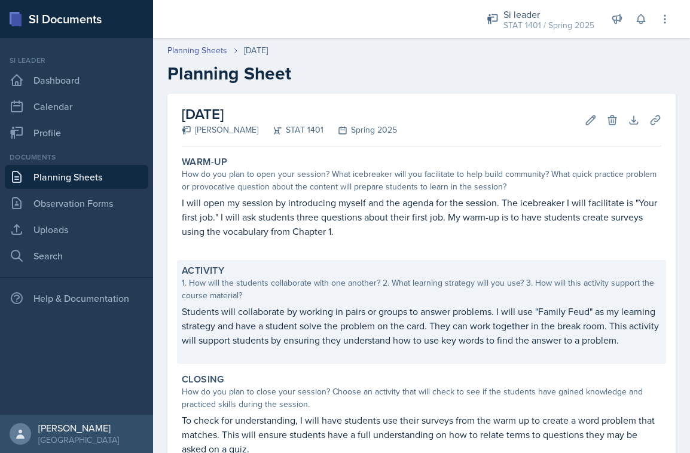
click at [351, 295] on div "1. How will the students collaborate with one another? 2. What learning strateg…" at bounding box center [421, 289] width 479 height 25
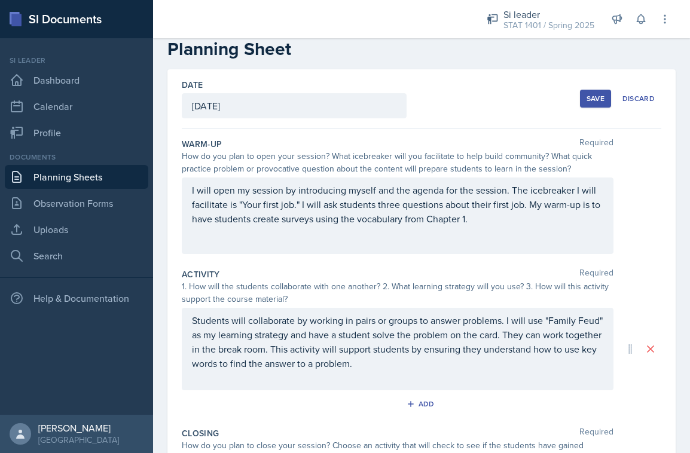
scroll to position [31, 0]
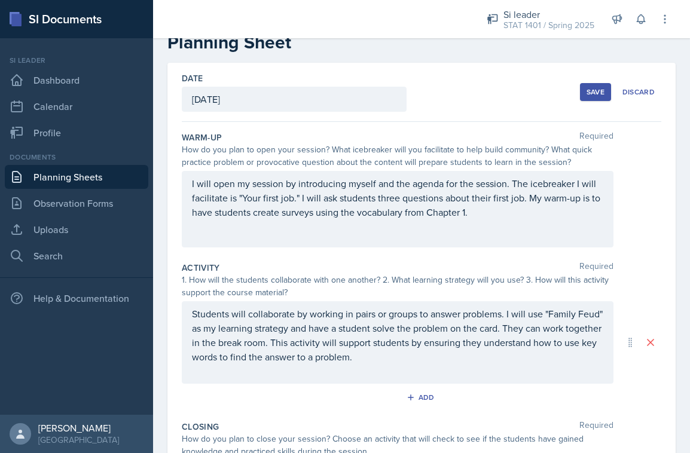
click at [210, 330] on p "Students will collaborate by working in pairs or groups to answer problems. I w…" at bounding box center [397, 335] width 411 height 57
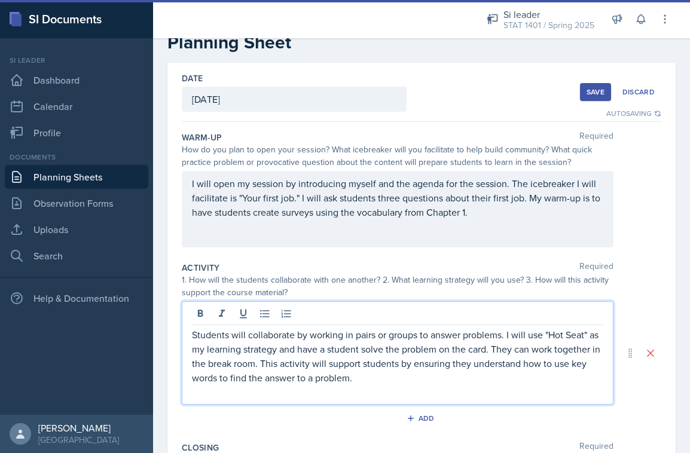
click at [363, 351] on p "Students will collaborate by working in pairs or groups to answer problems. I w…" at bounding box center [397, 355] width 411 height 57
click at [442, 350] on p "Students will collaborate by working in pairs or groups to answer problems. I w…" at bounding box center [397, 355] width 411 height 57
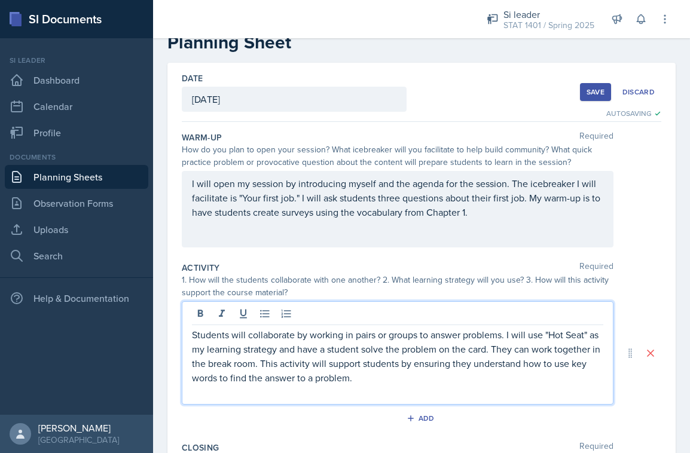
click at [488, 353] on p "Students will collaborate by working in pairs or groups to answer problems. I w…" at bounding box center [397, 355] width 411 height 57
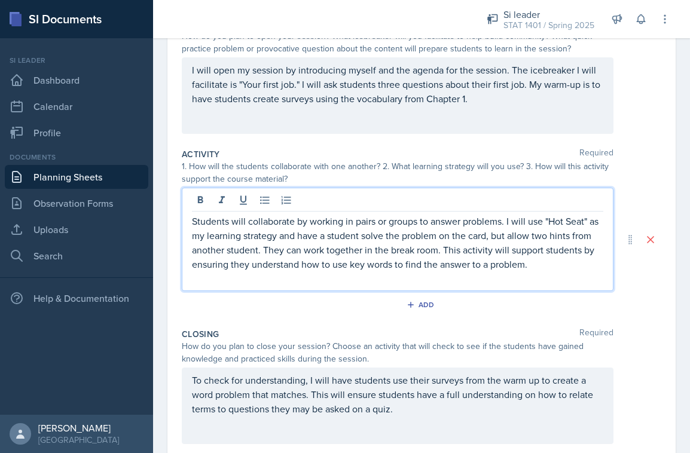
scroll to position [146, 0]
click at [312, 394] on p "To check for understanding, I will have students use their surveys from the war…" at bounding box center [397, 393] width 411 height 43
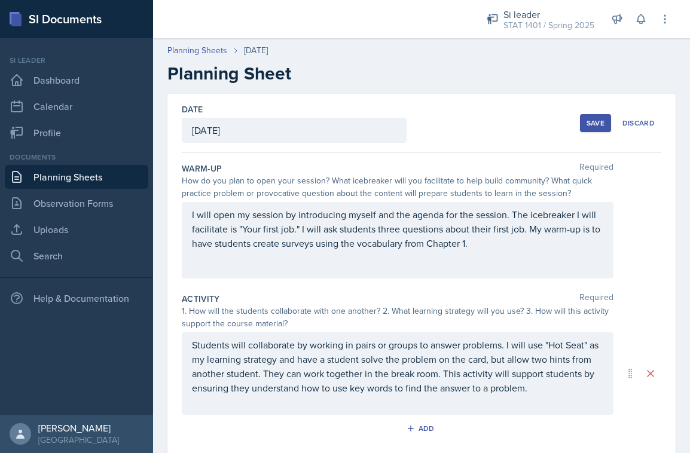
scroll to position [0, 0]
click at [581, 123] on button "Save" at bounding box center [595, 123] width 31 height 18
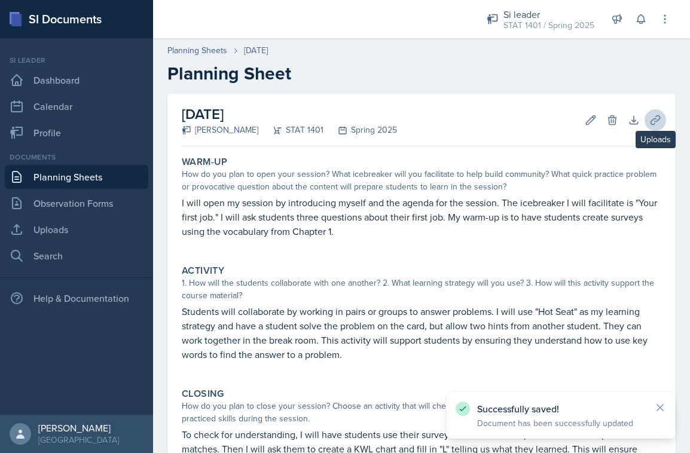
click at [648, 112] on button "Uploads" at bounding box center [655, 120] width 22 height 22
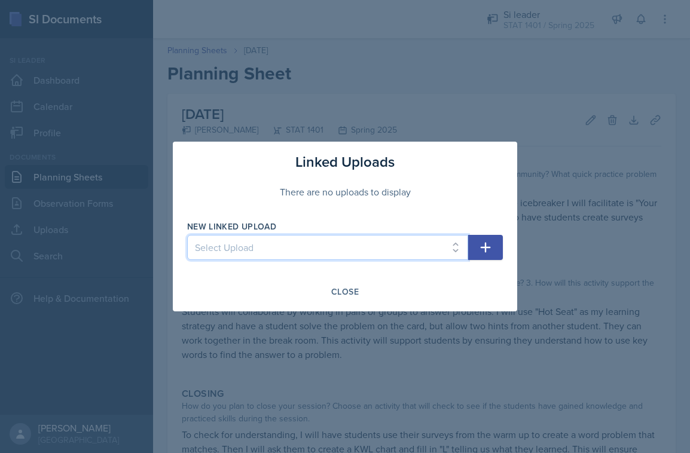
select select "65109f0d-e5fe-431a-9c8d-631423a1ca64"
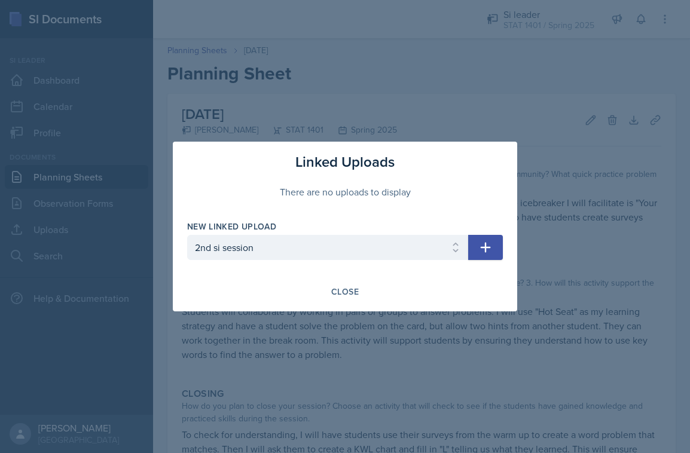
click at [478, 252] on icon "button" at bounding box center [485, 247] width 14 height 14
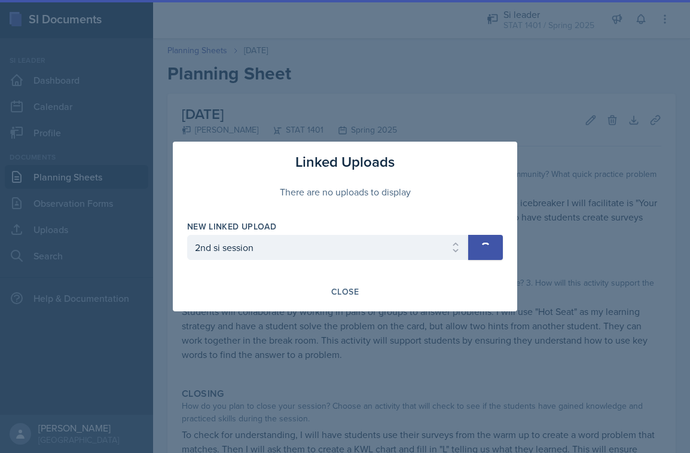
select select
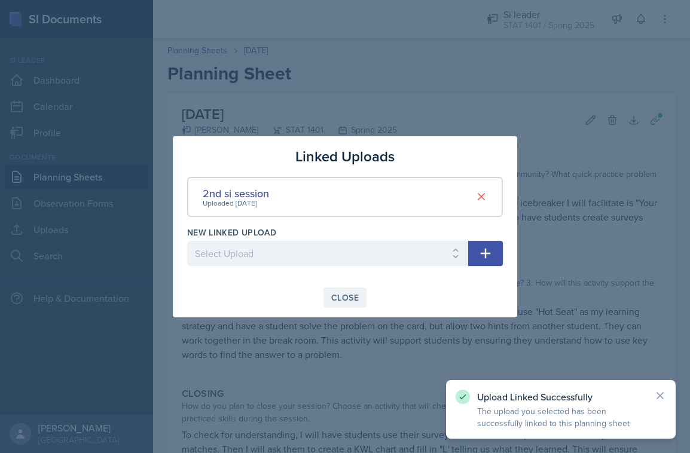
click at [352, 294] on div "Close" at bounding box center [344, 298] width 27 height 10
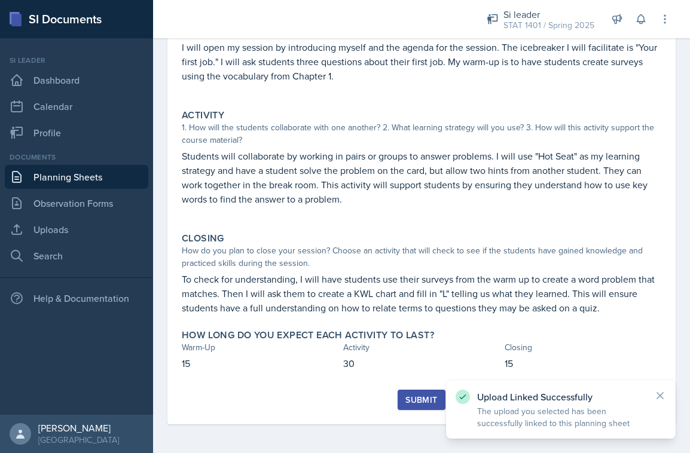
click at [421, 396] on div "Submit" at bounding box center [421, 400] width 32 height 10
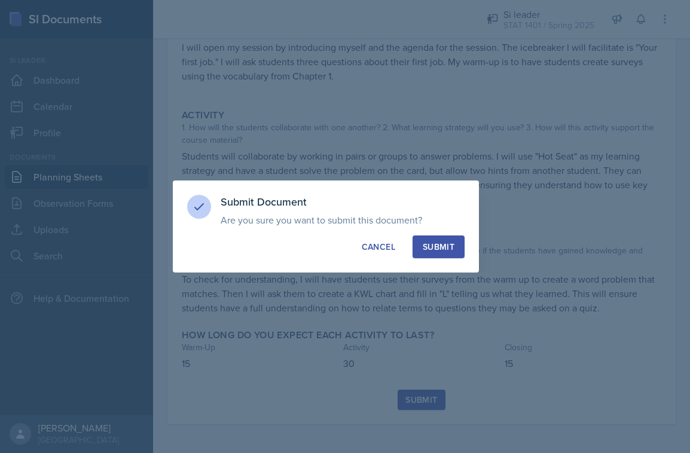
click at [448, 245] on div "Submit" at bounding box center [438, 247] width 32 height 12
